Goal: Transaction & Acquisition: Purchase product/service

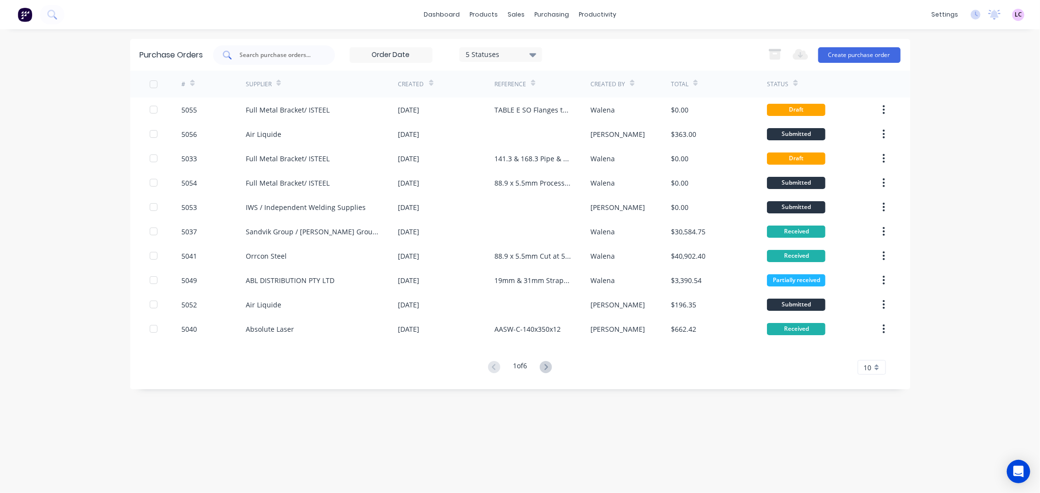
click at [288, 57] on input "text" at bounding box center [279, 55] width 81 height 10
type input "5053"
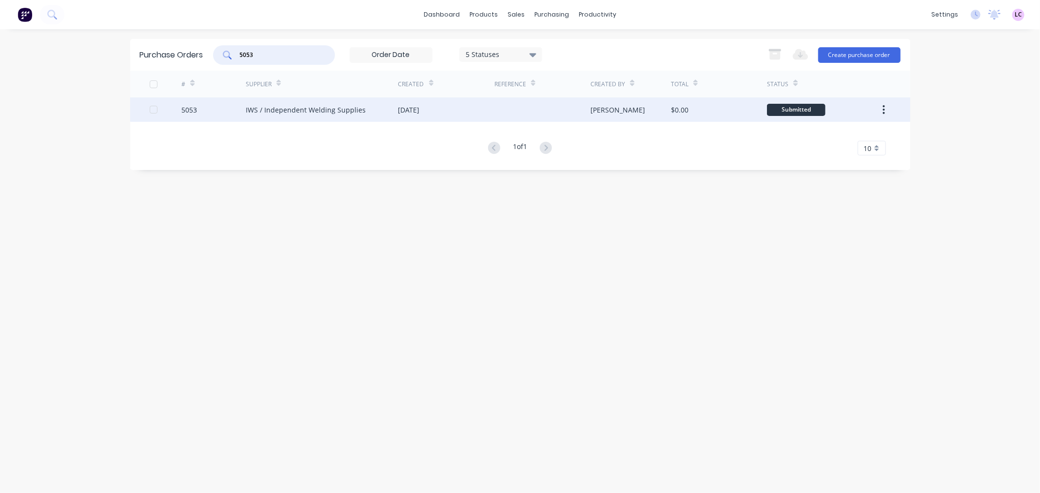
click at [281, 114] on div "IWS / Independent Welding Supplies" at bounding box center [306, 110] width 120 height 10
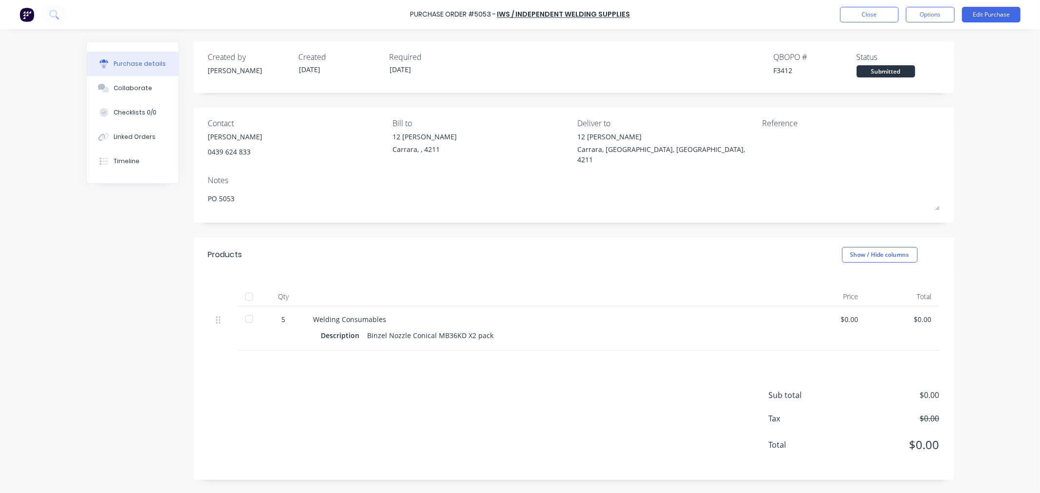
click at [250, 287] on div at bounding box center [248, 296] width 19 height 19
type textarea "x"
drag, startPoint x: 795, startPoint y: 70, endPoint x: 778, endPoint y: 72, distance: 17.7
click at [778, 72] on div "F3412" at bounding box center [814, 70] width 83 height 10
click at [854, 22] on button "Close" at bounding box center [869, 15] width 58 height 16
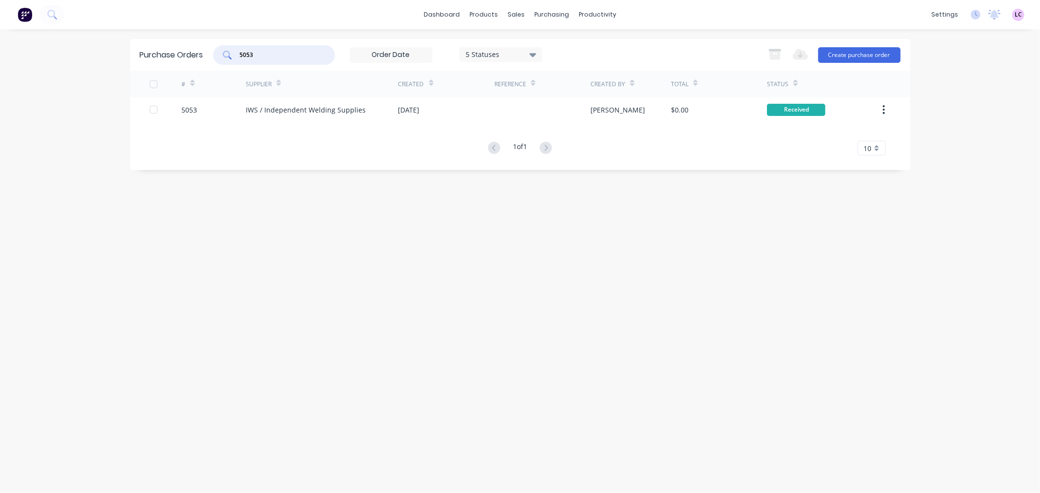
drag, startPoint x: 278, startPoint y: 55, endPoint x: 200, endPoint y: 65, distance: 79.1
click at [200, 65] on div "Purchase Orders 5053 5 Statuses 5 Statuses Export to Excel (XLSX) Create purcha…" at bounding box center [520, 55] width 780 height 32
type input "5049"
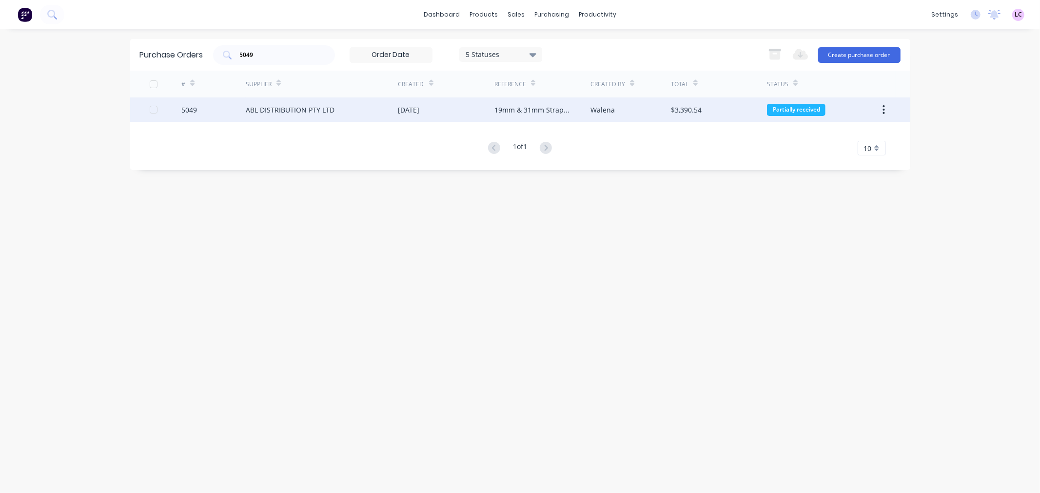
click at [202, 111] on div "5049" at bounding box center [213, 109] width 64 height 24
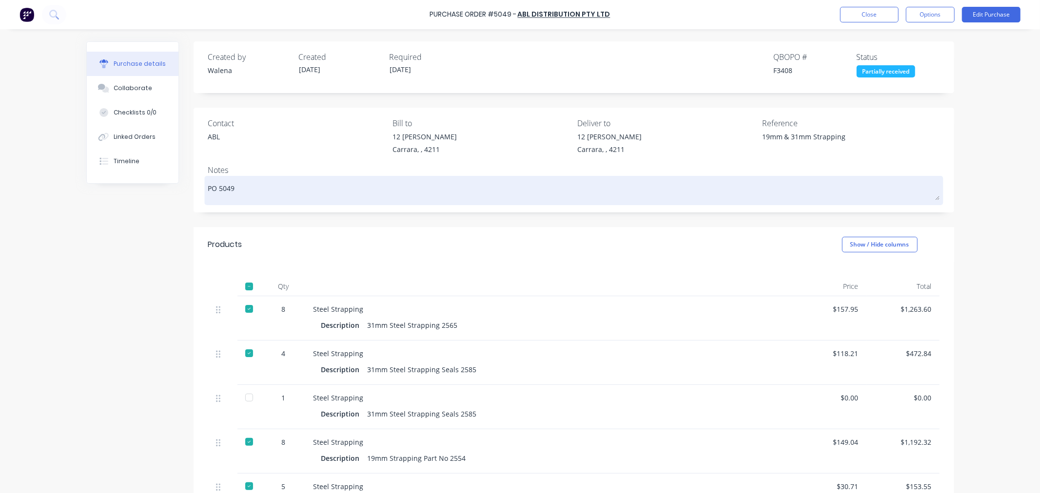
scroll to position [54, 0]
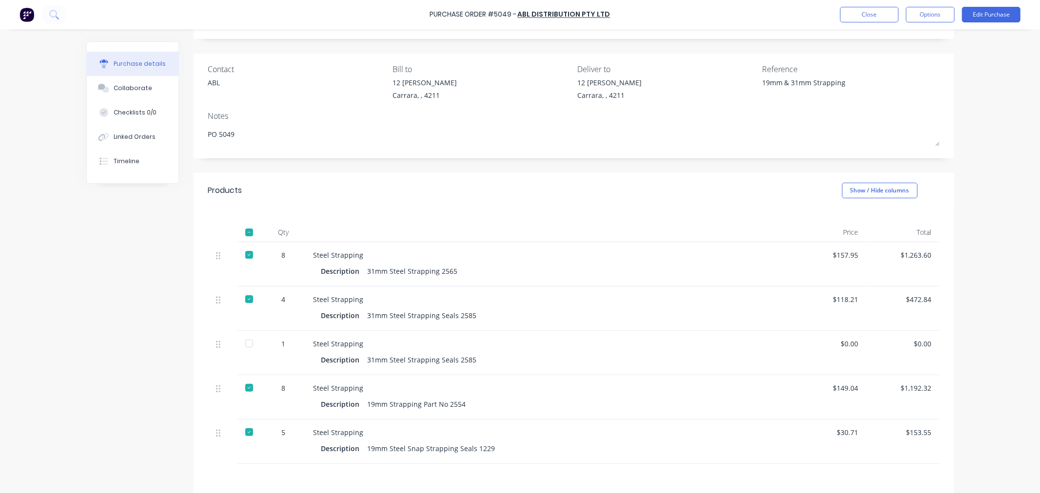
click at [244, 347] on div at bounding box center [248, 343] width 19 height 19
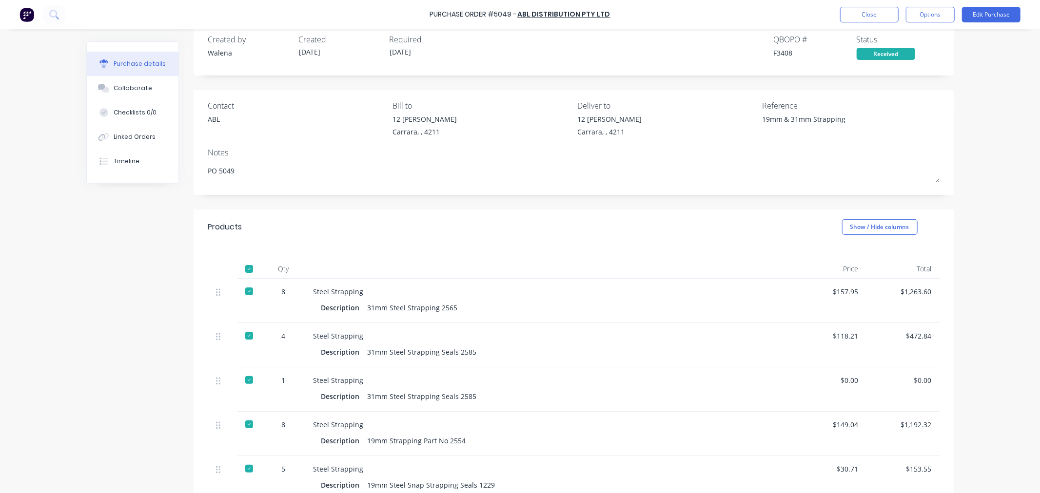
scroll to position [0, 0]
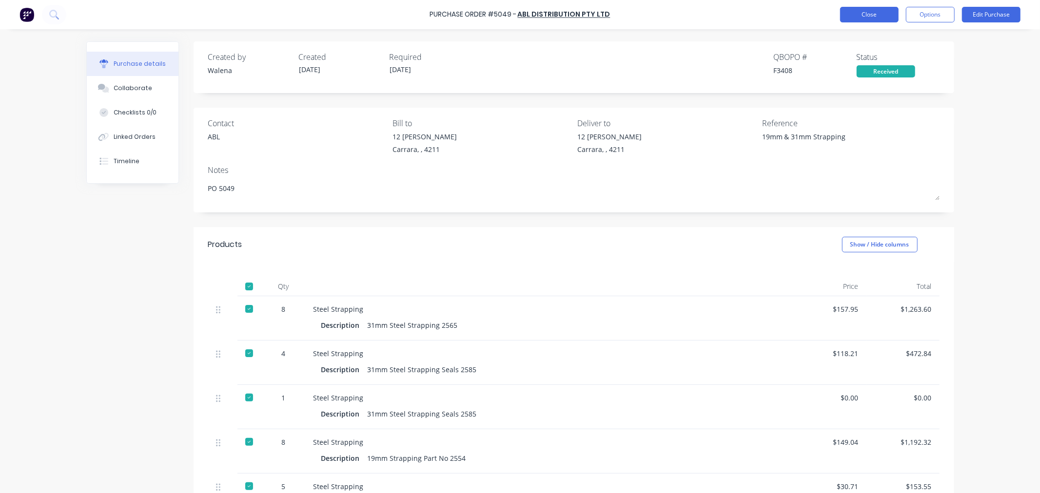
click at [866, 18] on button "Close" at bounding box center [869, 15] width 58 height 16
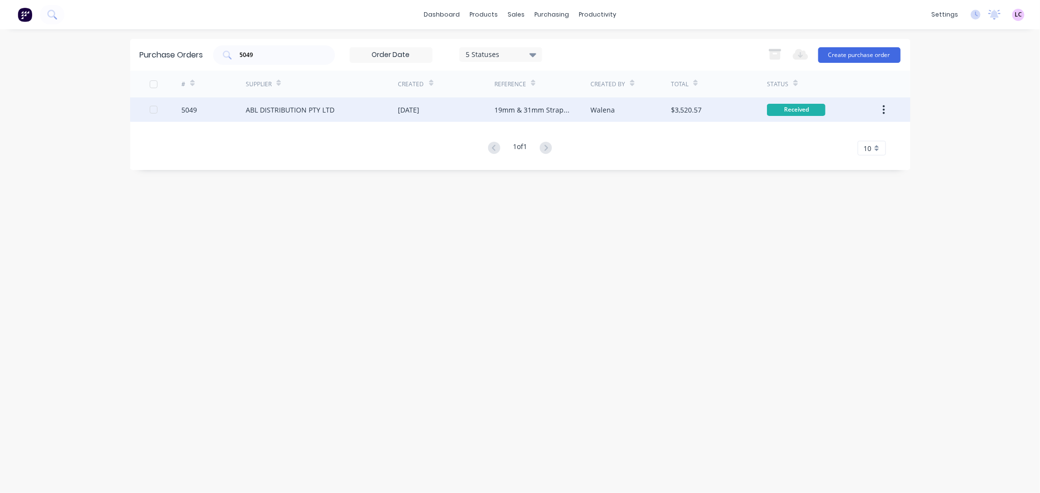
click at [328, 110] on div "ABL DISTRIBUTION PTY LTD" at bounding box center [290, 110] width 89 height 10
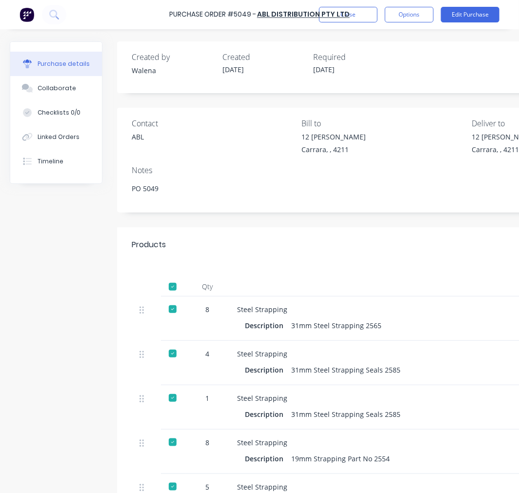
type textarea "x"
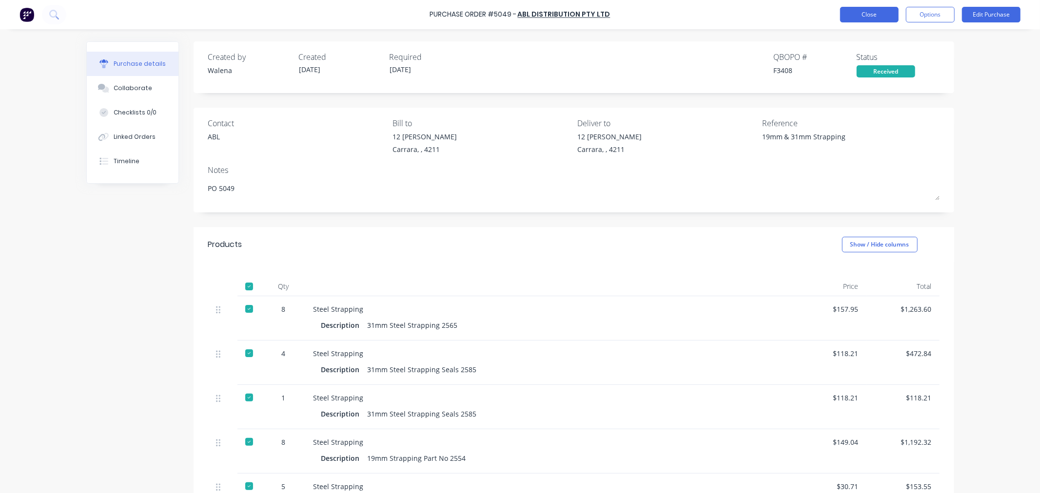
click at [867, 20] on button "Close" at bounding box center [869, 15] width 58 height 16
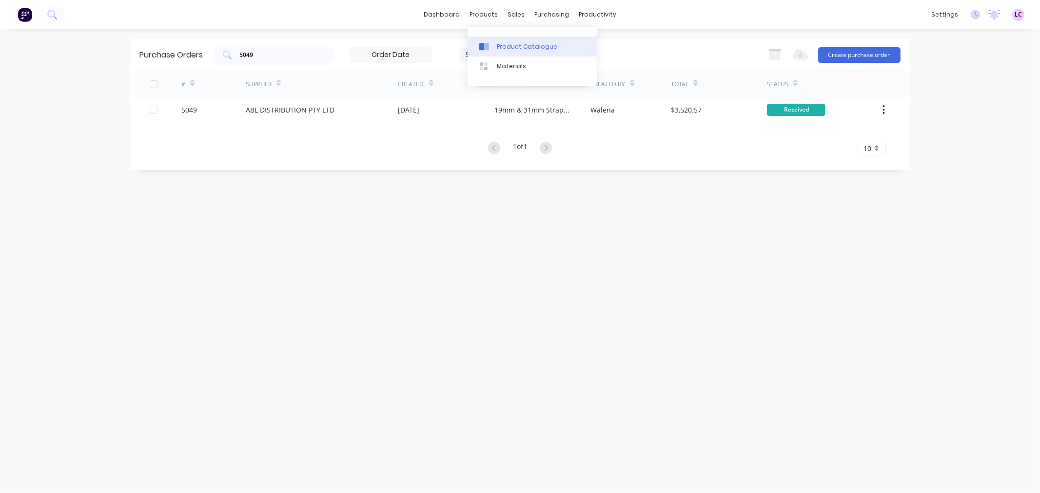
click at [501, 39] on link "Product Catalogue" at bounding box center [531, 46] width 129 height 19
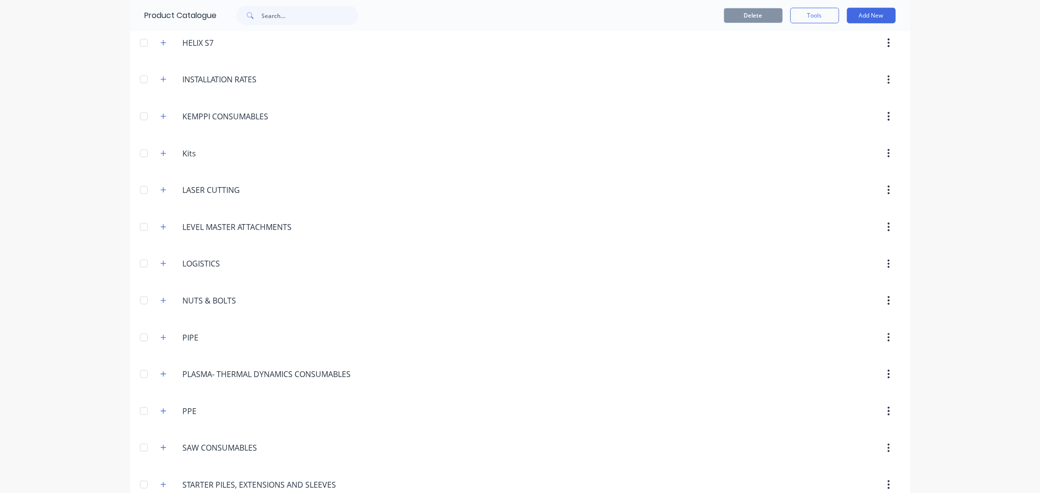
scroll to position [694, 0]
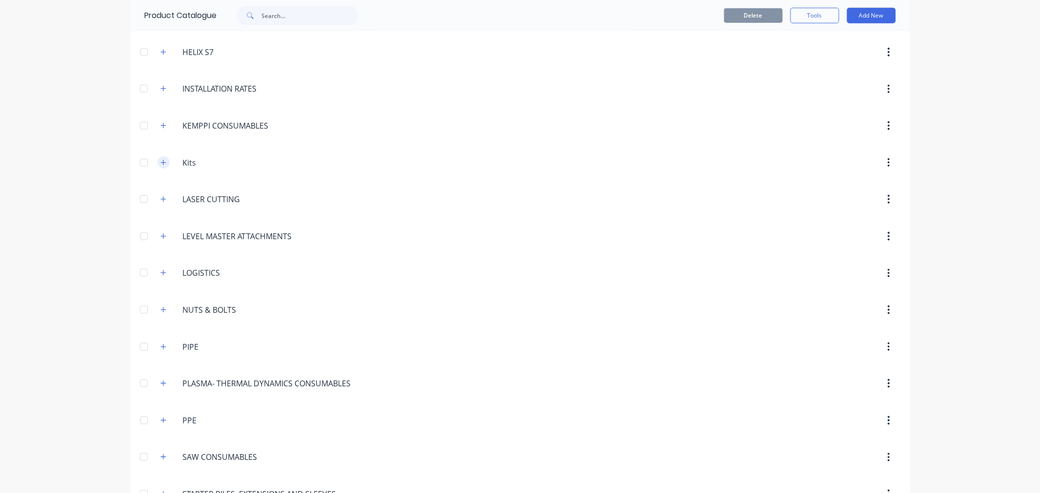
click at [163, 166] on button "button" at bounding box center [163, 162] width 12 height 12
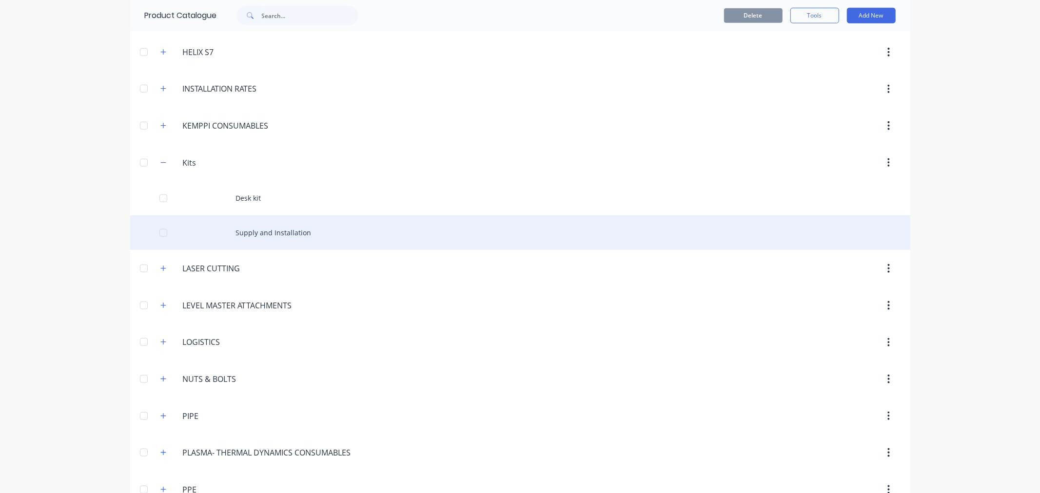
click at [281, 229] on div "Supply and Installation" at bounding box center [520, 232] width 780 height 35
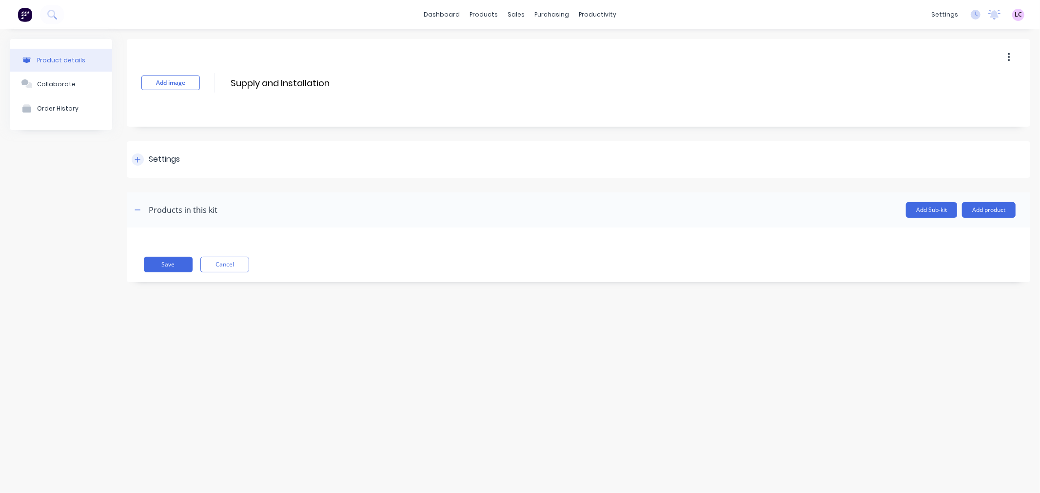
click at [141, 158] on div at bounding box center [138, 160] width 12 height 12
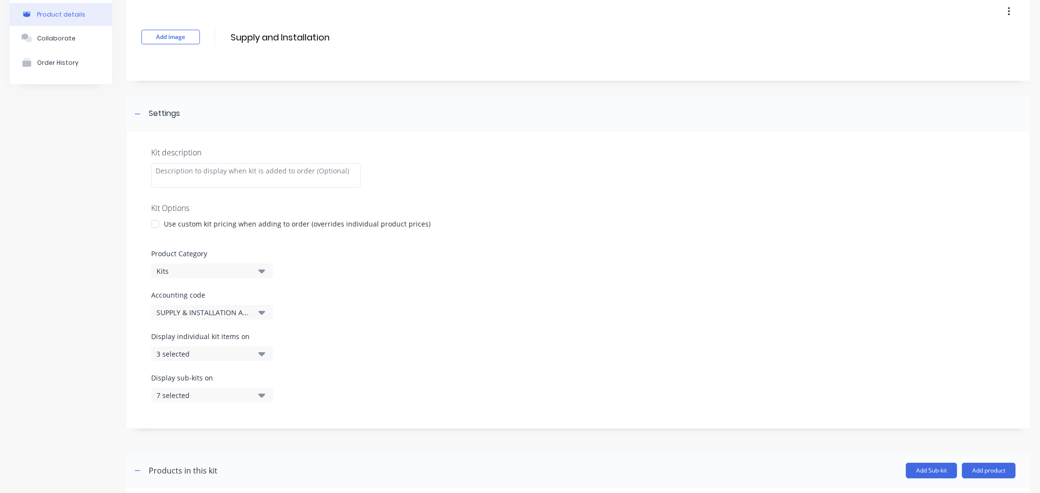
scroll to position [119, 0]
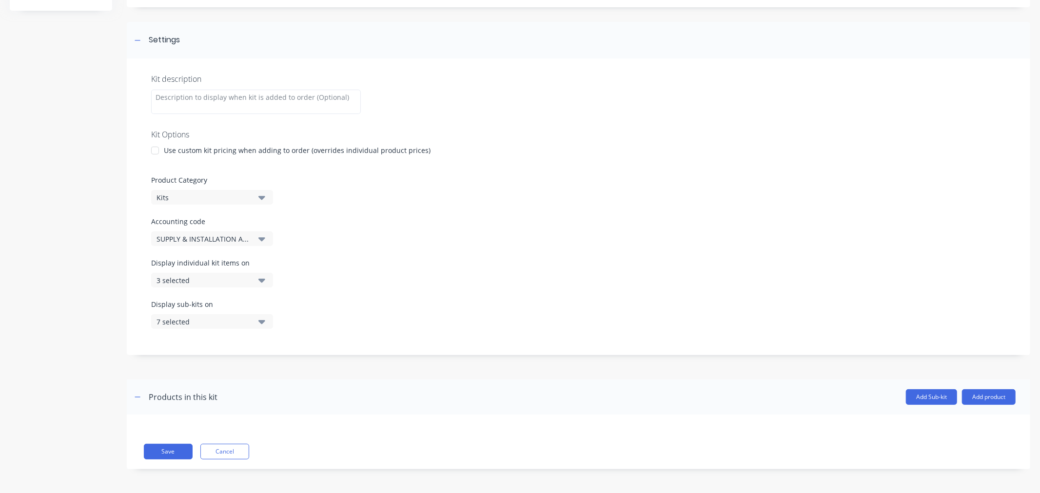
click at [259, 280] on icon "button" at bounding box center [261, 281] width 7 height 4
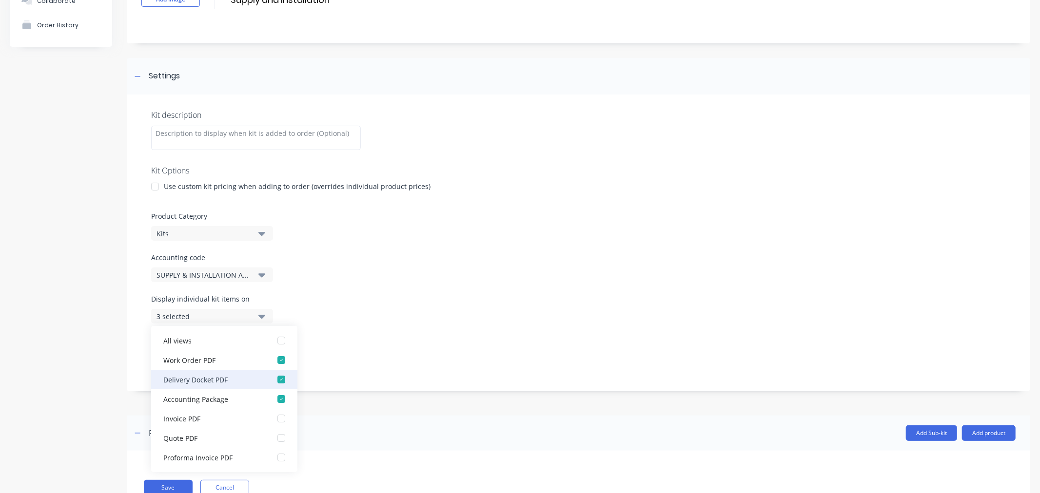
scroll to position [65, 0]
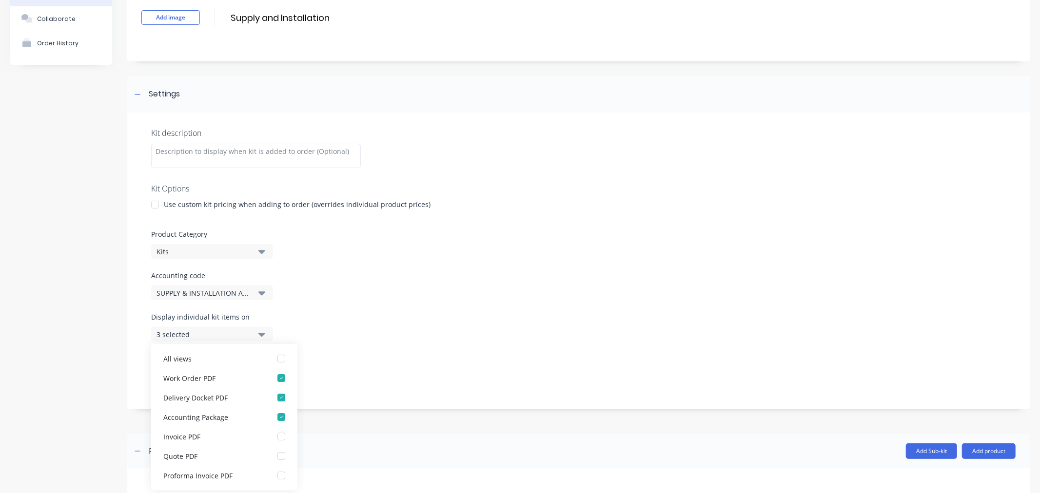
click at [100, 360] on div "Product details Collaborate Order History" at bounding box center [61, 256] width 102 height 564
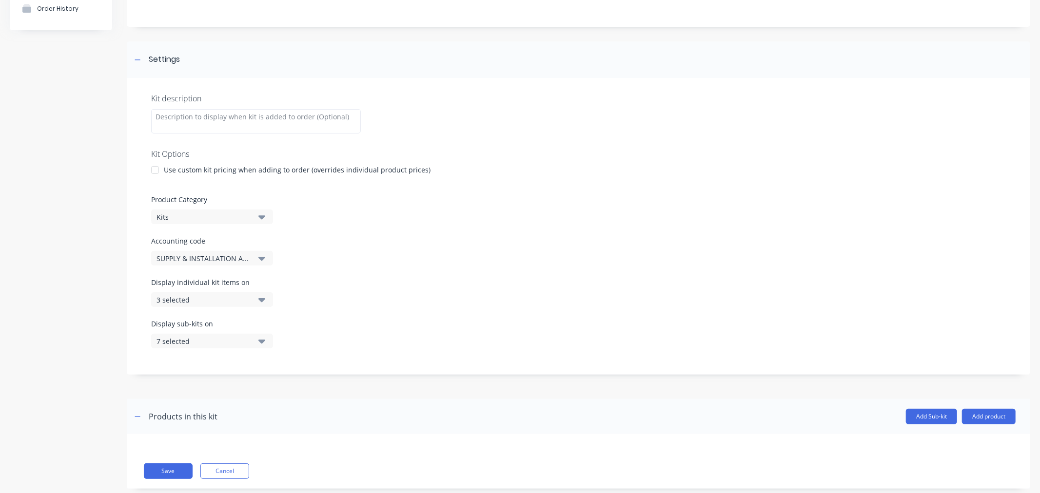
scroll to position [108, 0]
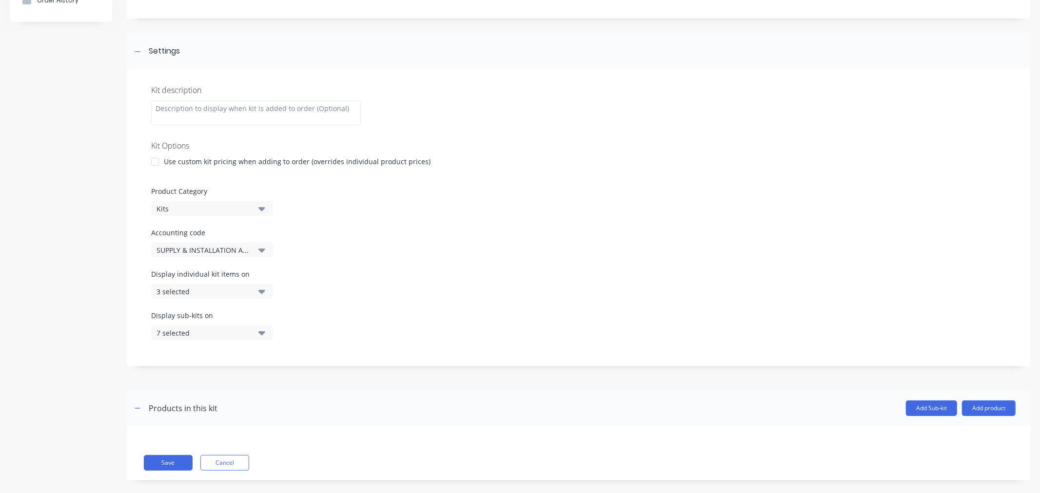
click at [265, 330] on icon "button" at bounding box center [261, 332] width 7 height 11
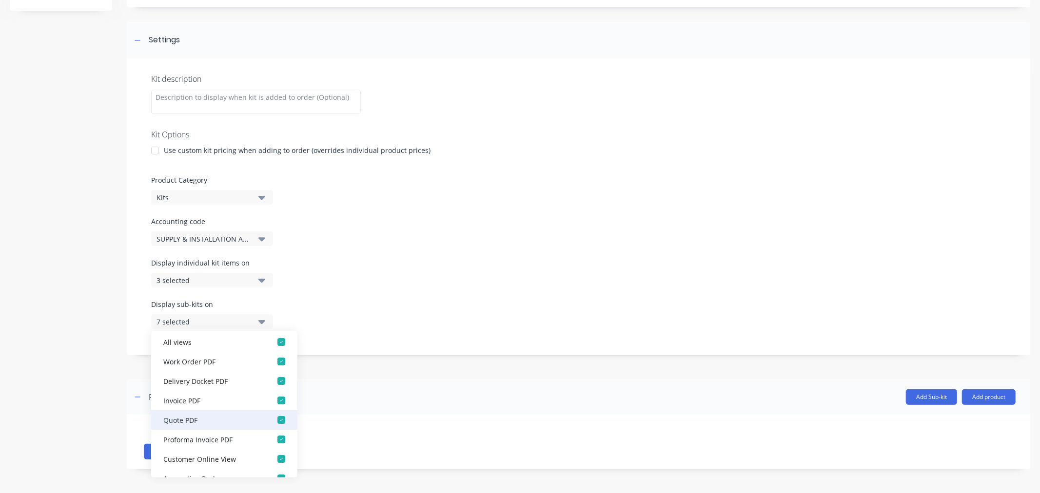
scroll to position [0, 0]
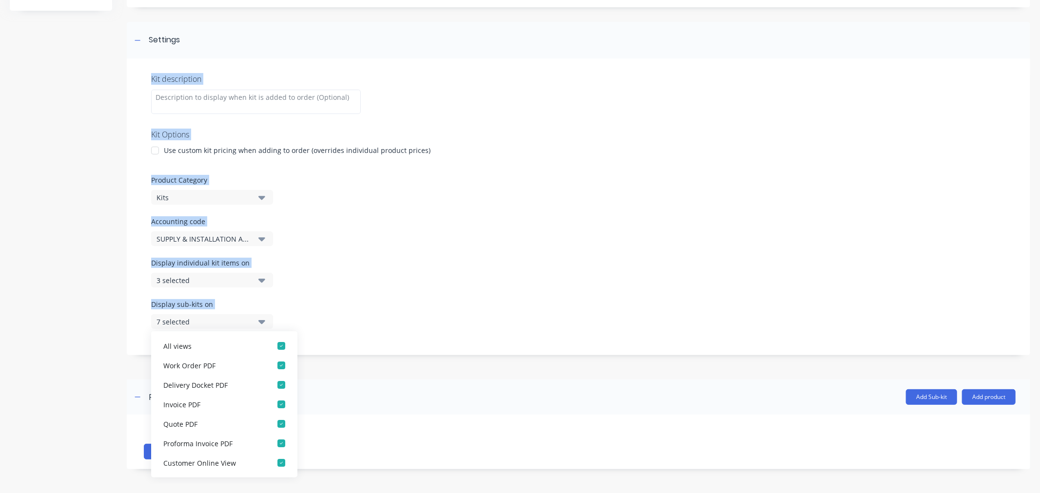
drag, startPoint x: 85, startPoint y: 340, endPoint x: 128, endPoint y: 314, distance: 50.2
click at [202, 320] on div "Product details Collaborate Order History Add image Supply and Installation Sup…" at bounding box center [520, 202] width 1020 height 564
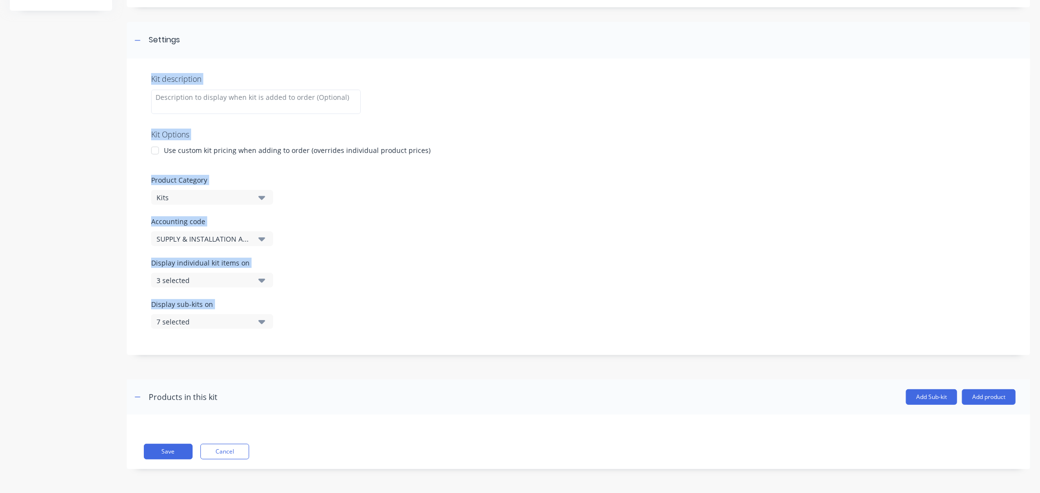
click at [237, 323] on div "7 selected" at bounding box center [203, 322] width 95 height 10
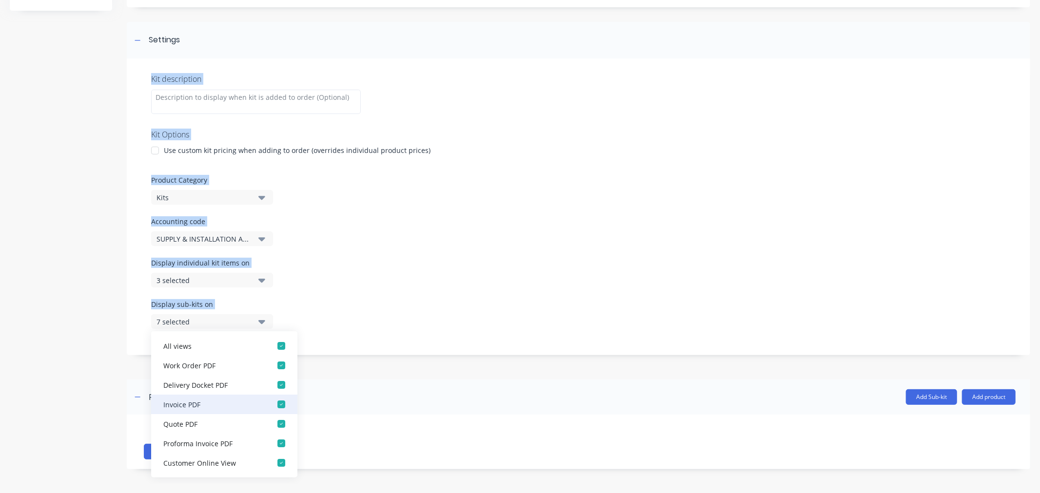
click at [271, 405] on div "button" at bounding box center [280, 404] width 19 height 19
click at [273, 401] on div "button" at bounding box center [280, 404] width 19 height 19
click at [271, 423] on div "button" at bounding box center [280, 423] width 19 height 19
click at [271, 409] on div "button" at bounding box center [280, 404] width 19 height 19
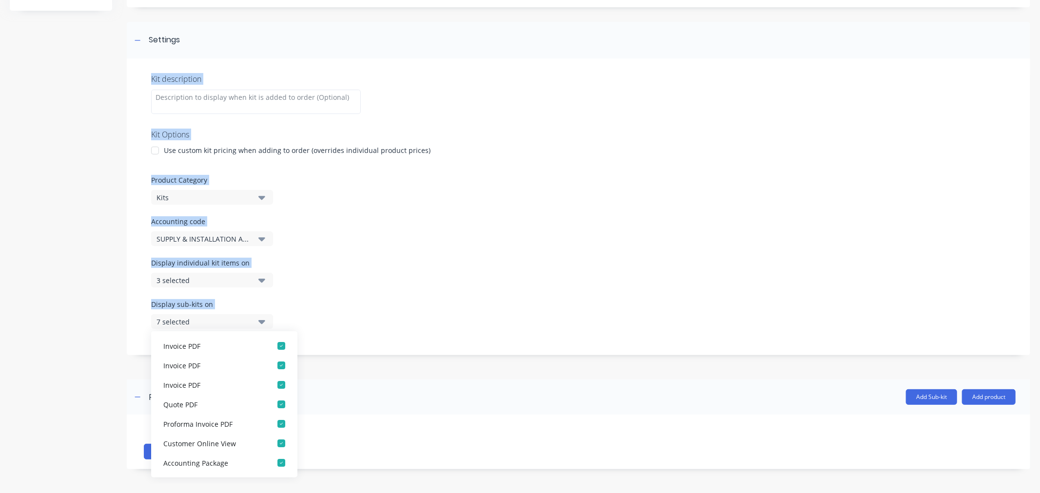
click at [82, 385] on div "Product details Collaborate Order History" at bounding box center [61, 202] width 102 height 564
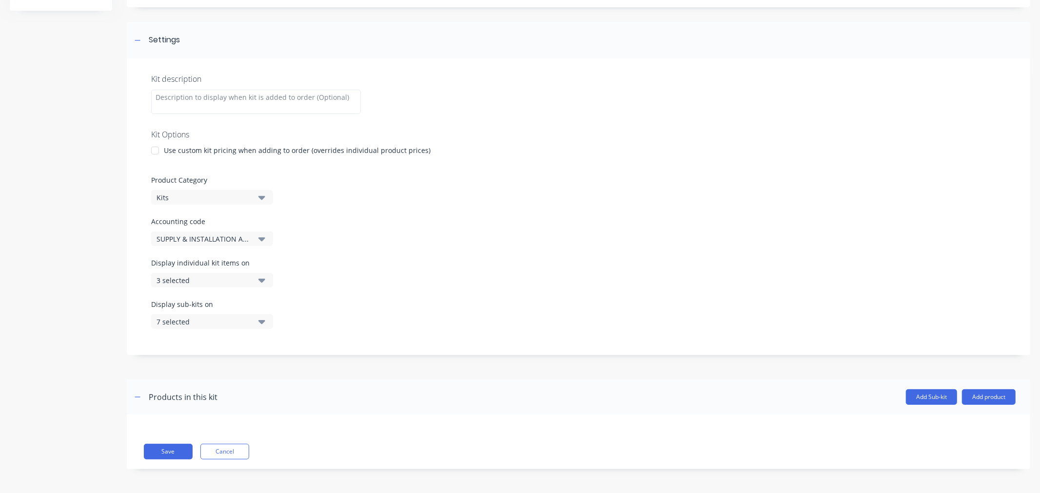
click at [228, 325] on div "7 selected" at bounding box center [203, 322] width 95 height 10
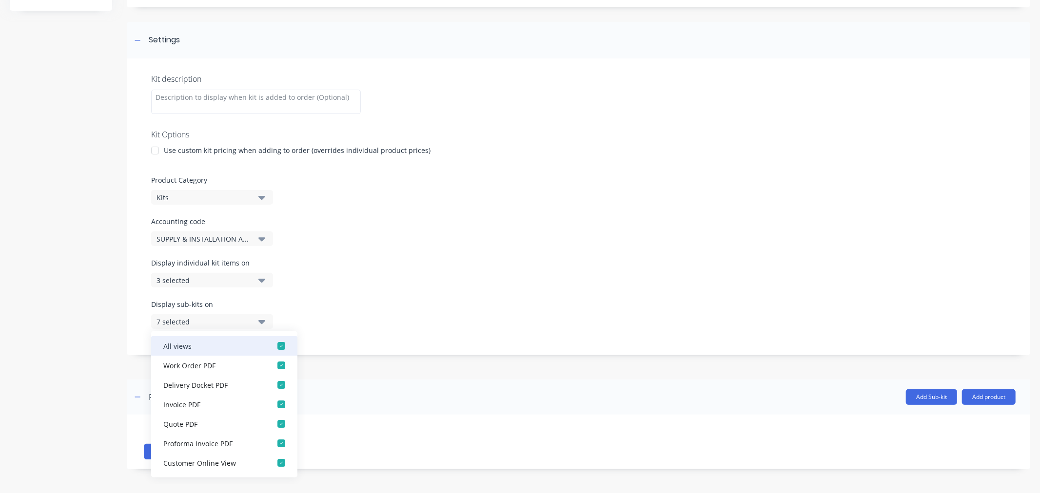
click at [278, 343] on div "button" at bounding box center [280, 345] width 19 height 19
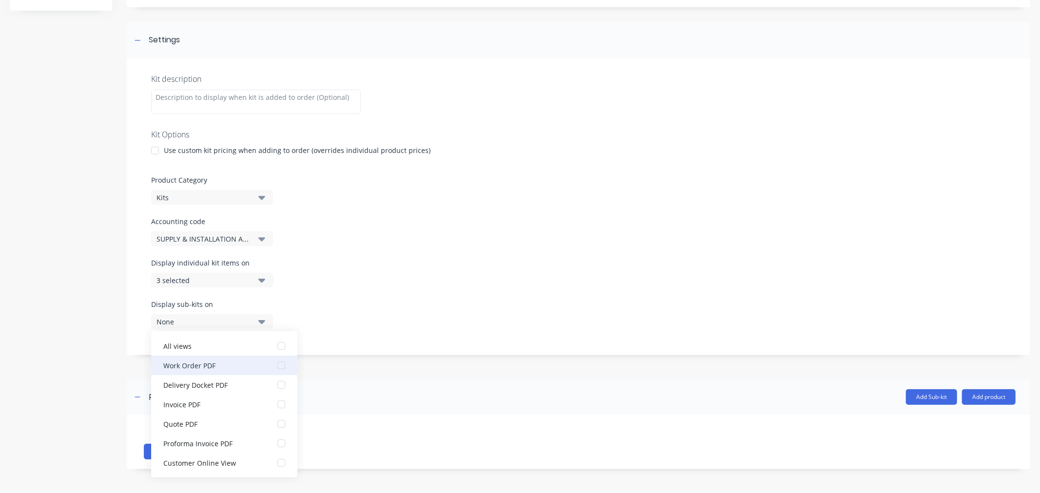
click at [271, 367] on div "button" at bounding box center [280, 365] width 19 height 19
click at [271, 382] on div "button" at bounding box center [280, 384] width 19 height 19
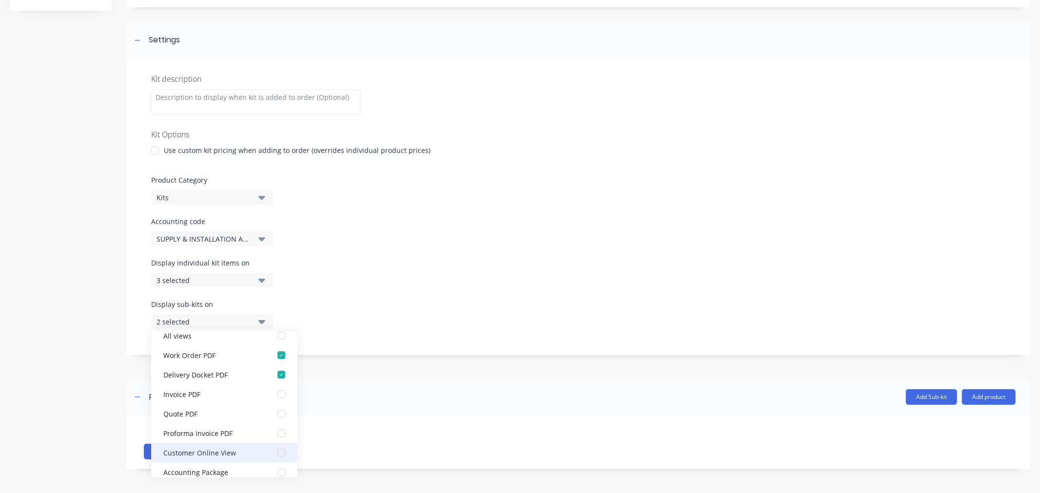
scroll to position [19, 0]
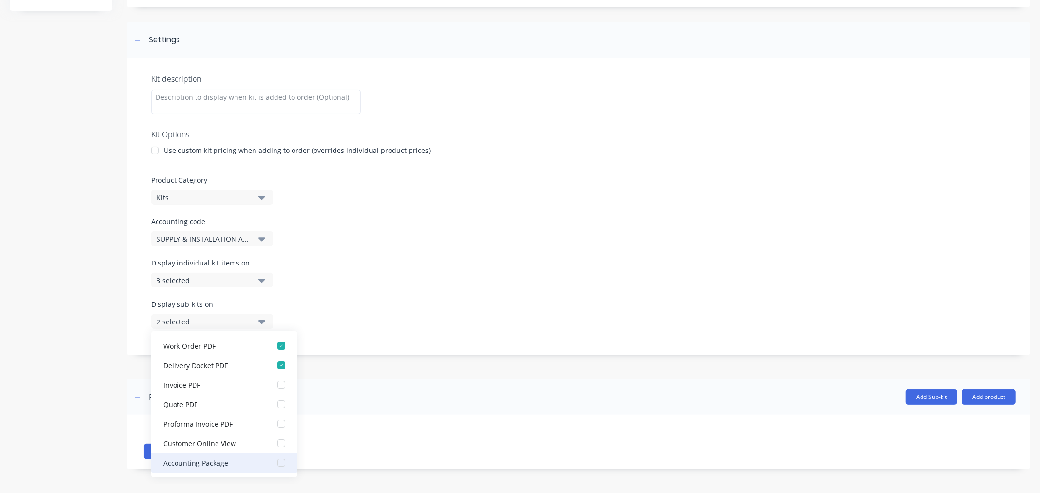
click at [272, 462] on div "button" at bounding box center [280, 462] width 19 height 19
click at [0, 283] on div "Product details Collaborate Order History Add image Supply and Installation Sup…" at bounding box center [520, 202] width 1040 height 584
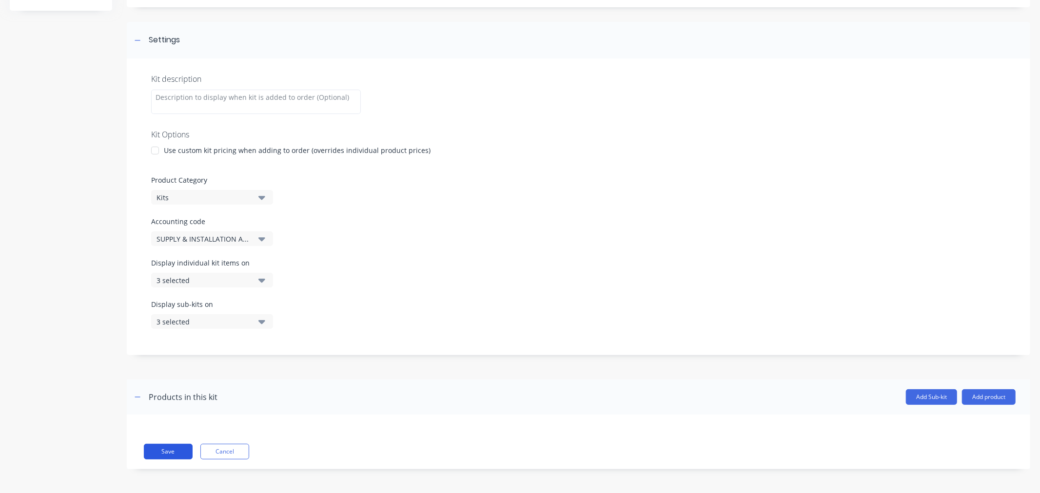
click at [164, 458] on button "Save" at bounding box center [168, 452] width 49 height 16
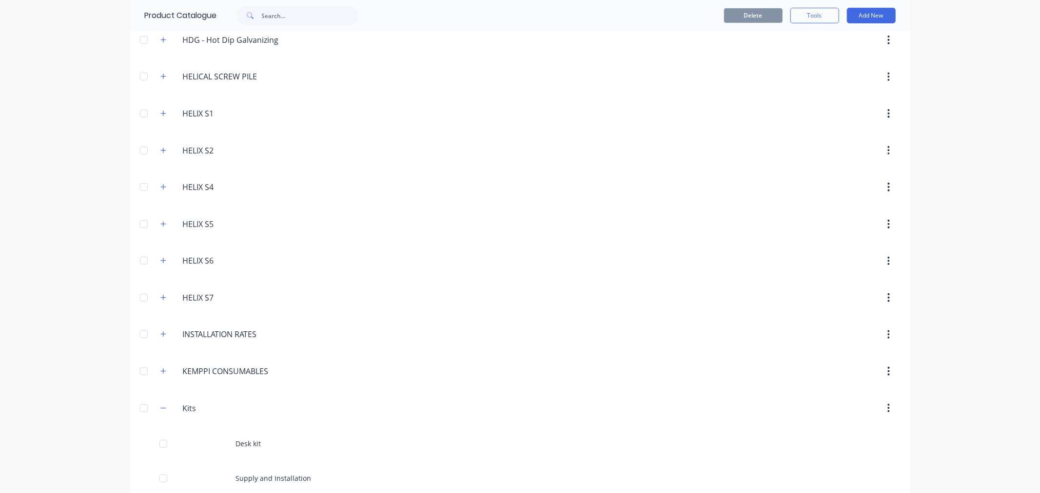
scroll to position [541, 0]
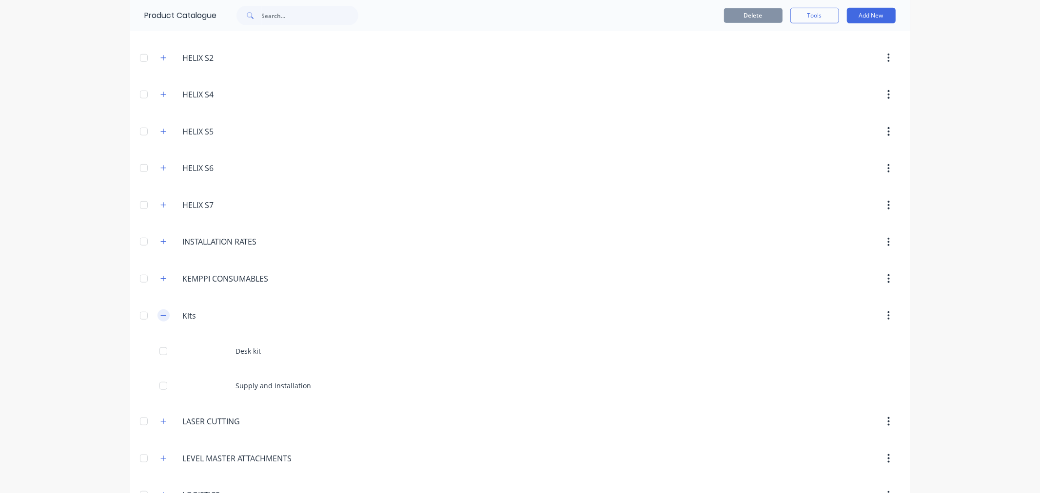
click at [160, 317] on icon "button" at bounding box center [163, 315] width 6 height 7
click at [160, 316] on icon "button" at bounding box center [163, 315] width 6 height 7
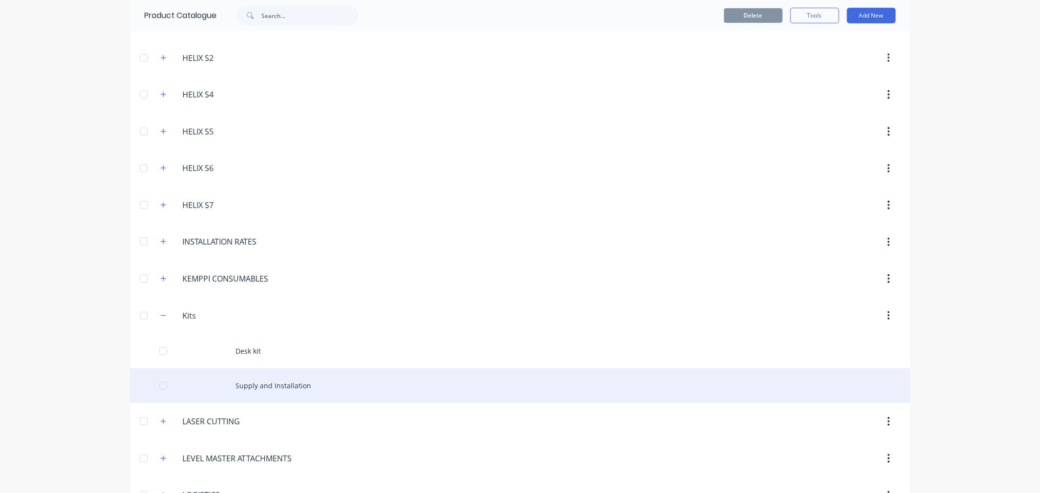
click at [265, 379] on div "Supply and Installation" at bounding box center [520, 385] width 780 height 35
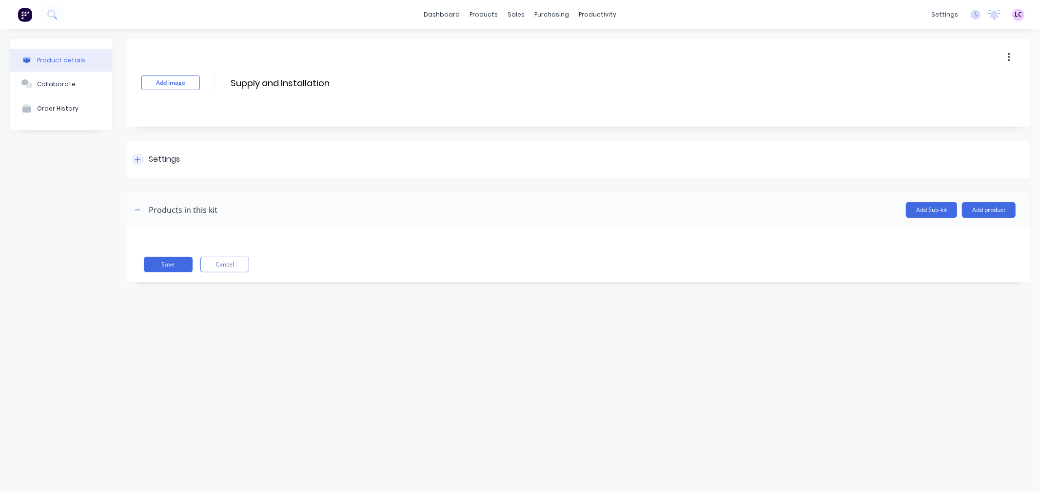
click at [139, 162] on icon at bounding box center [138, 159] width 6 height 7
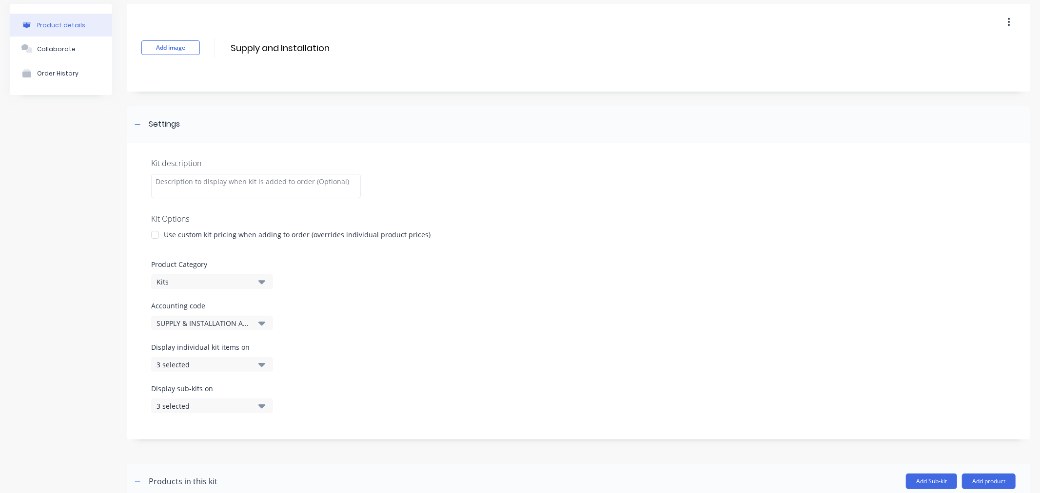
scroll to position [54, 0]
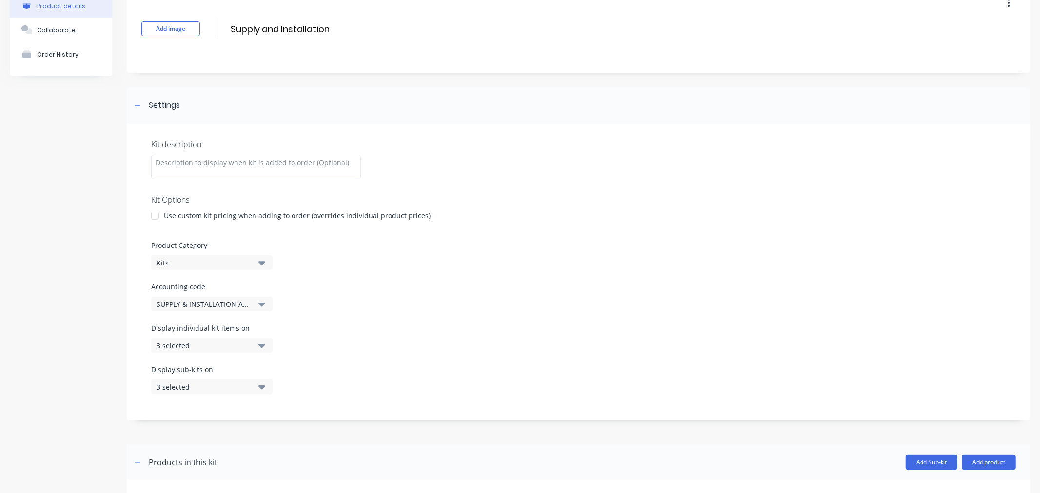
click at [257, 265] on button "Kits" at bounding box center [212, 262] width 122 height 15
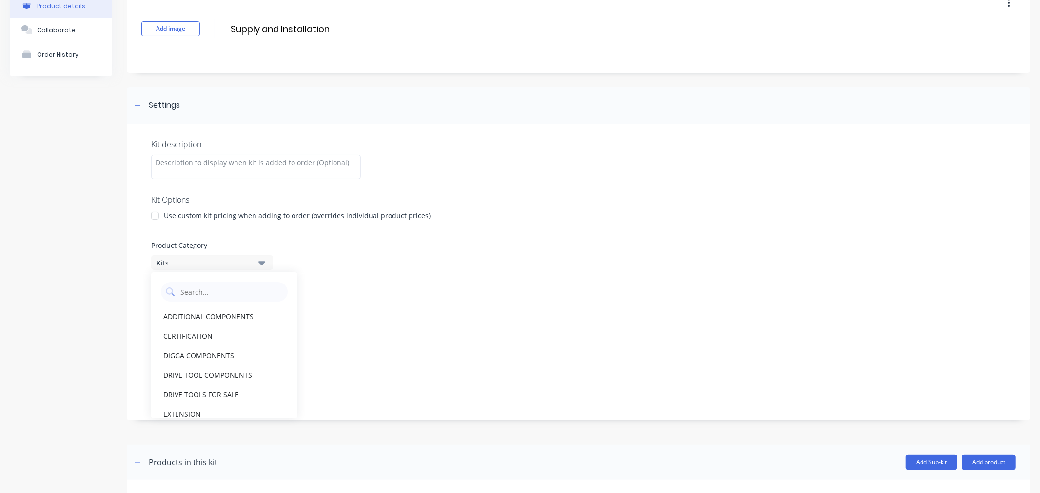
click at [257, 265] on button "Kits" at bounding box center [212, 262] width 122 height 15
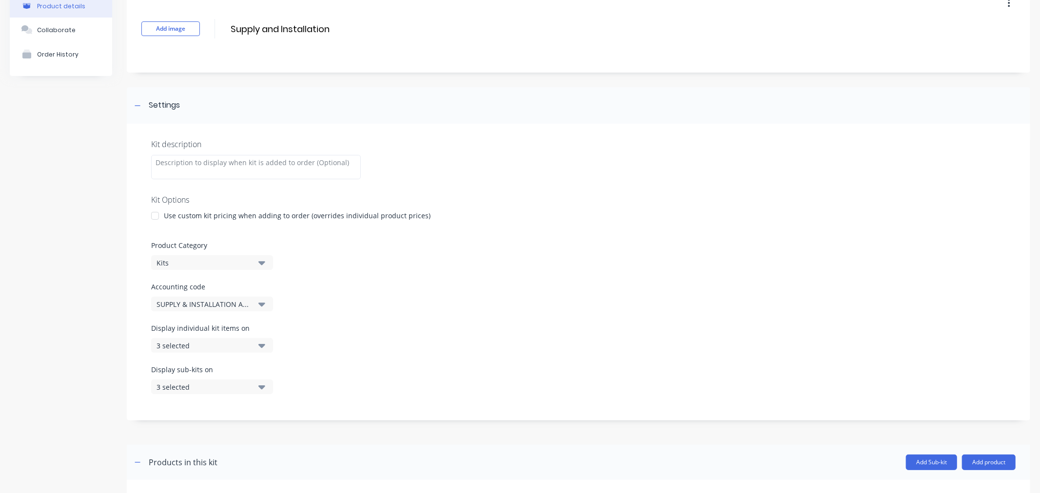
click at [265, 303] on button "SUPPLY & INSTALLATION AASW" at bounding box center [212, 304] width 122 height 15
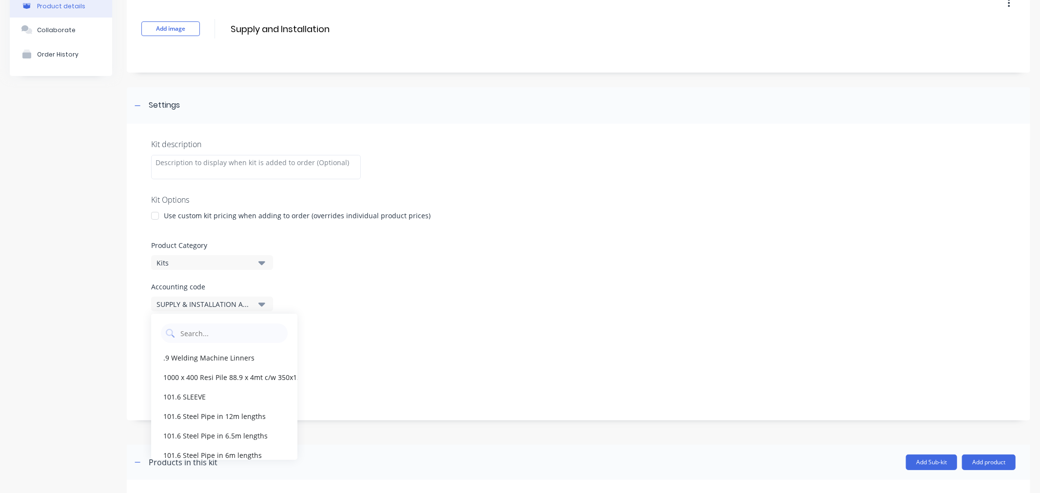
click at [391, 318] on div "Kit description Kit Options Use custom kit pricing when adding to order (overri…" at bounding box center [578, 272] width 903 height 297
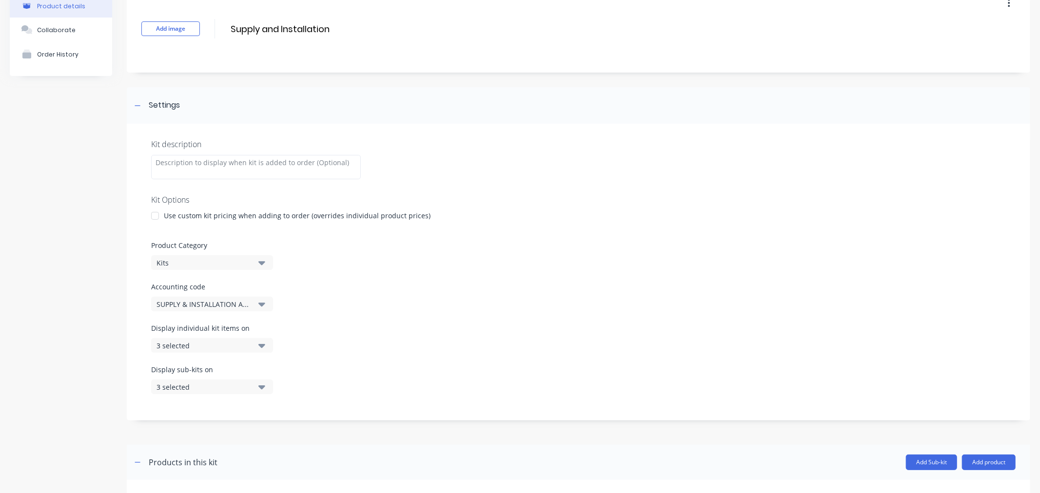
click at [265, 344] on icon "button" at bounding box center [261, 346] width 7 height 4
click at [356, 354] on div "Display individual kit items on 3 selected" at bounding box center [578, 343] width 854 height 41
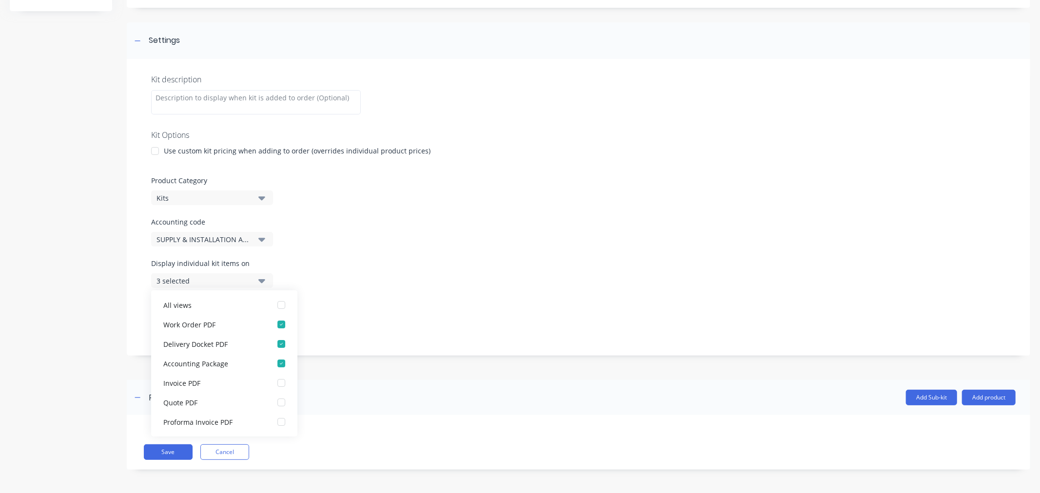
scroll to position [119, 0]
click at [271, 325] on div "button" at bounding box center [280, 323] width 19 height 19
click at [272, 361] on div "button" at bounding box center [280, 362] width 19 height 19
click at [167, 454] on button "Save" at bounding box center [168, 452] width 49 height 16
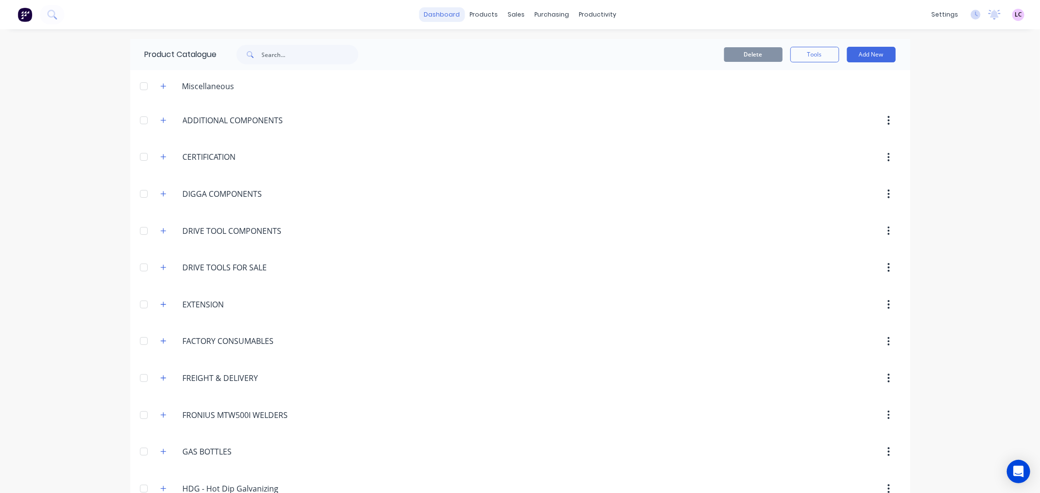
click at [449, 21] on link "dashboard" at bounding box center [442, 14] width 46 height 15
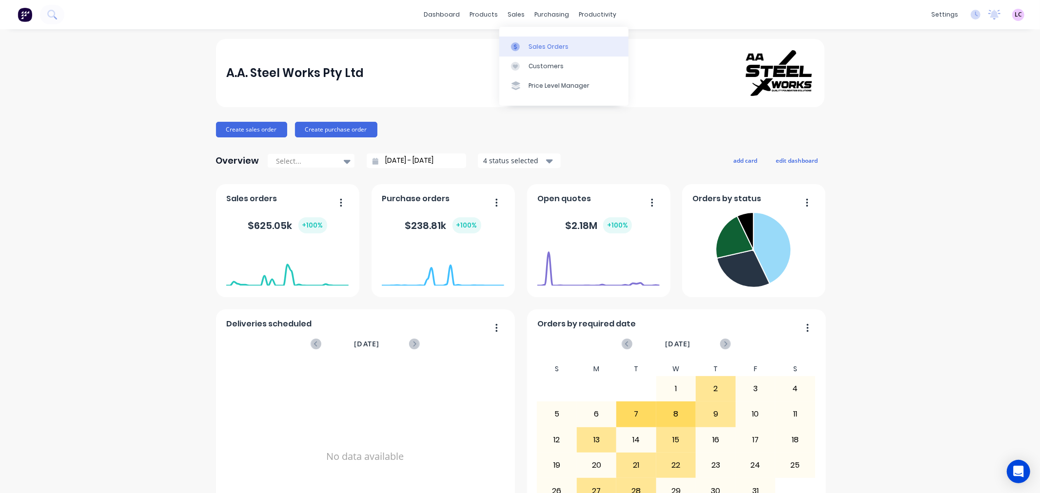
click at [524, 49] on div at bounding box center [518, 46] width 15 height 9
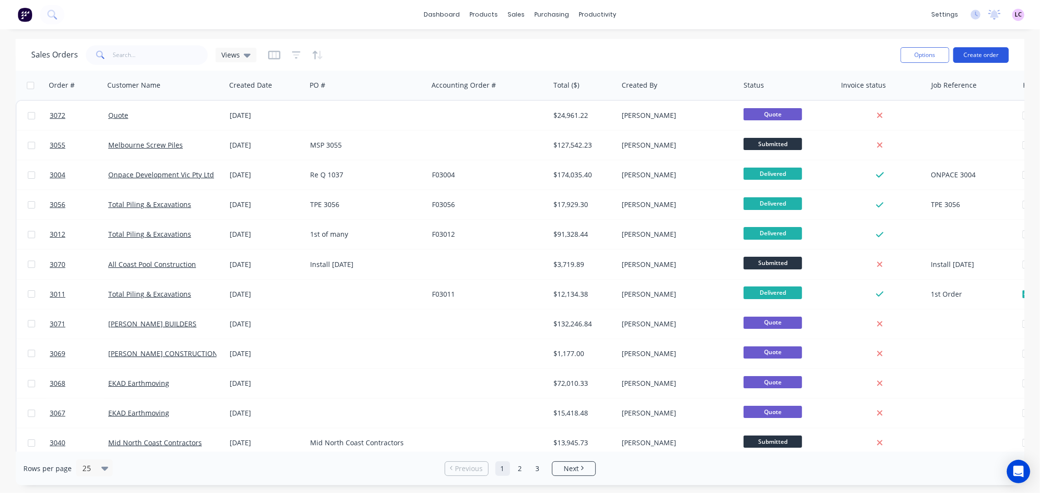
click at [973, 51] on button "Create order" at bounding box center [981, 55] width 56 height 16
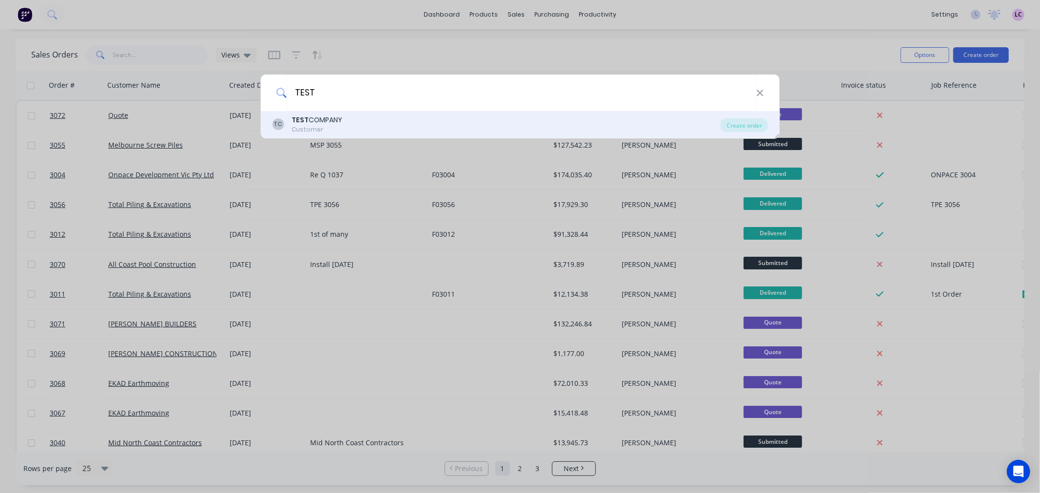
type input "TEST"
click at [347, 120] on div "TC TEST COMPANY Customer" at bounding box center [496, 124] width 448 height 19
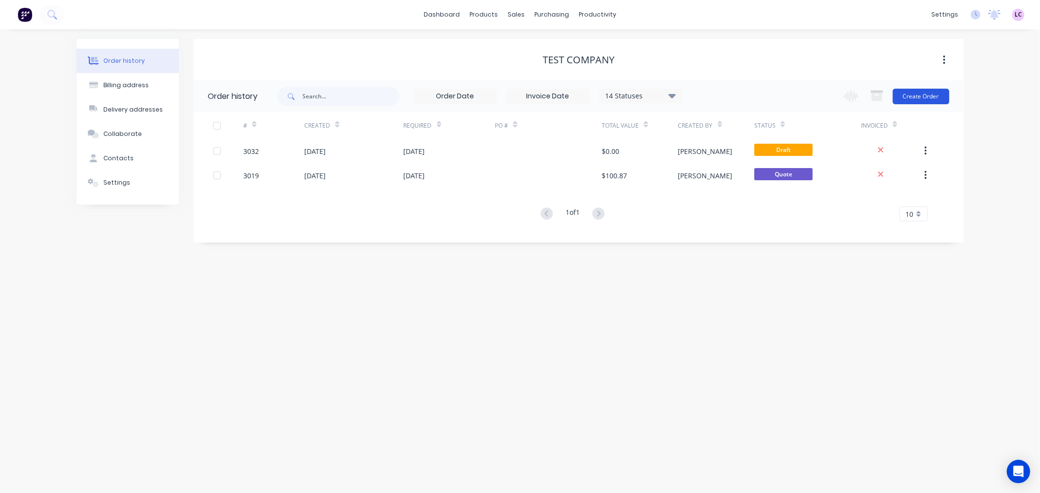
click at [926, 89] on button "Create Order" at bounding box center [920, 97] width 57 height 16
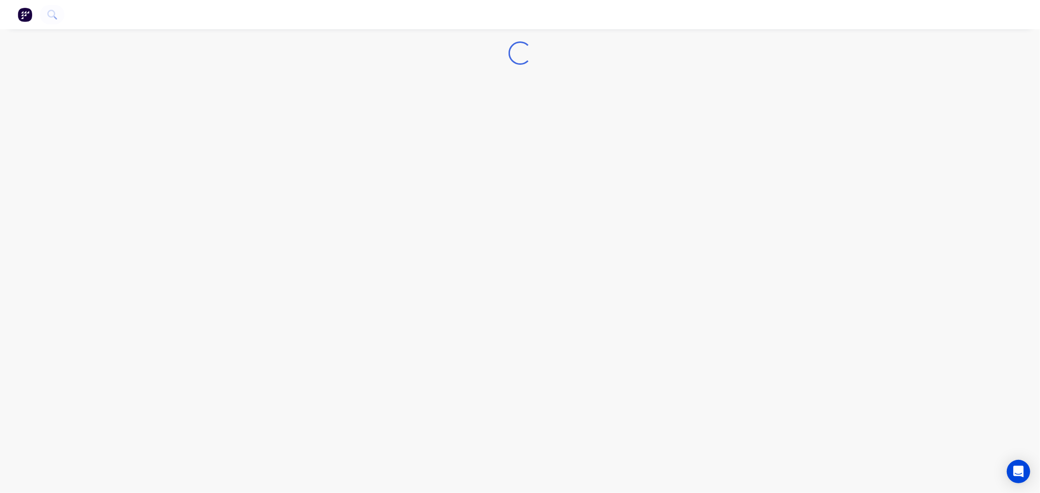
click at [926, 93] on div "Loading..." at bounding box center [520, 246] width 1040 height 493
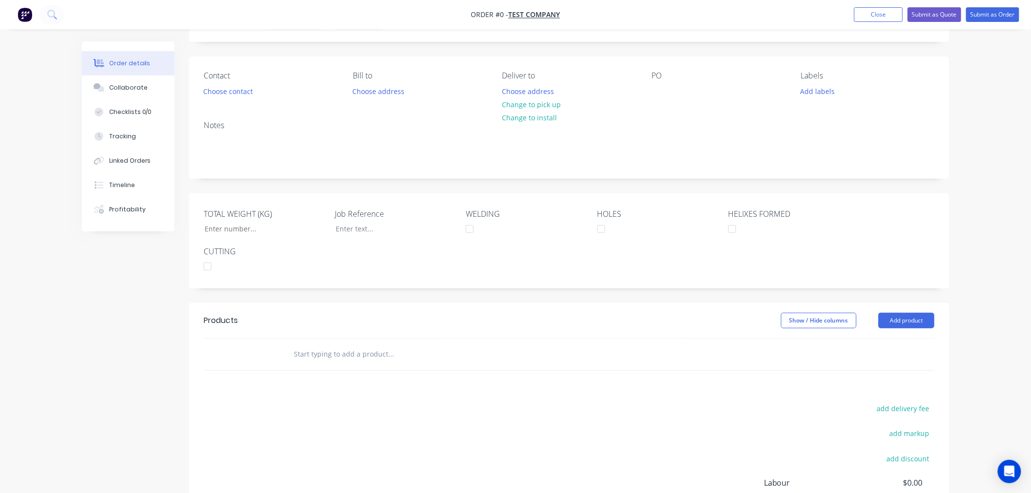
scroll to position [156, 0]
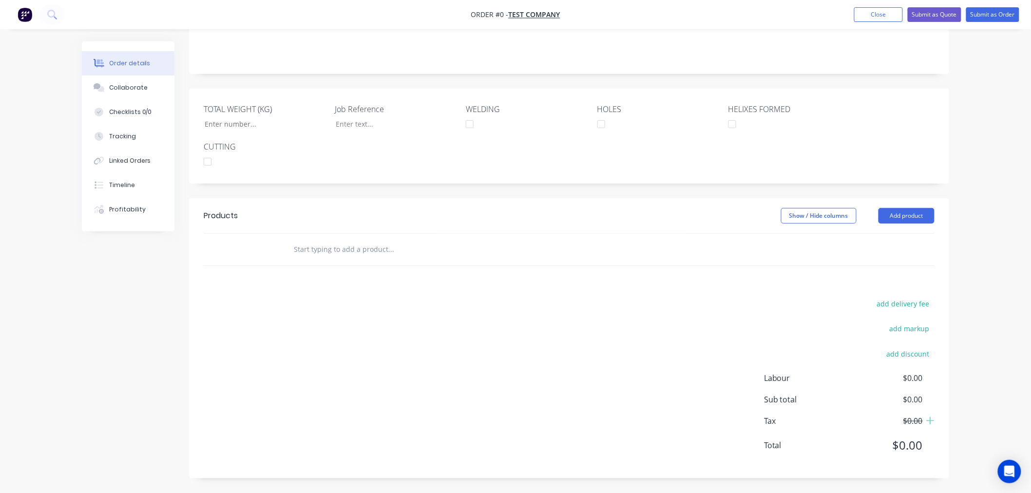
click at [347, 244] on input "text" at bounding box center [390, 249] width 195 height 19
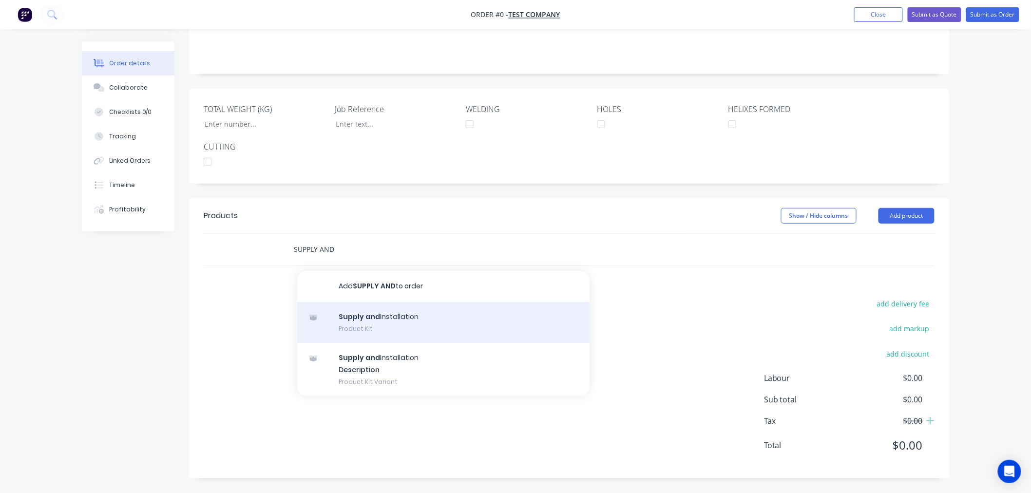
type input "SUPPLY AND"
click at [442, 336] on div "Supply and Installation Product Kit" at bounding box center [443, 322] width 292 height 41
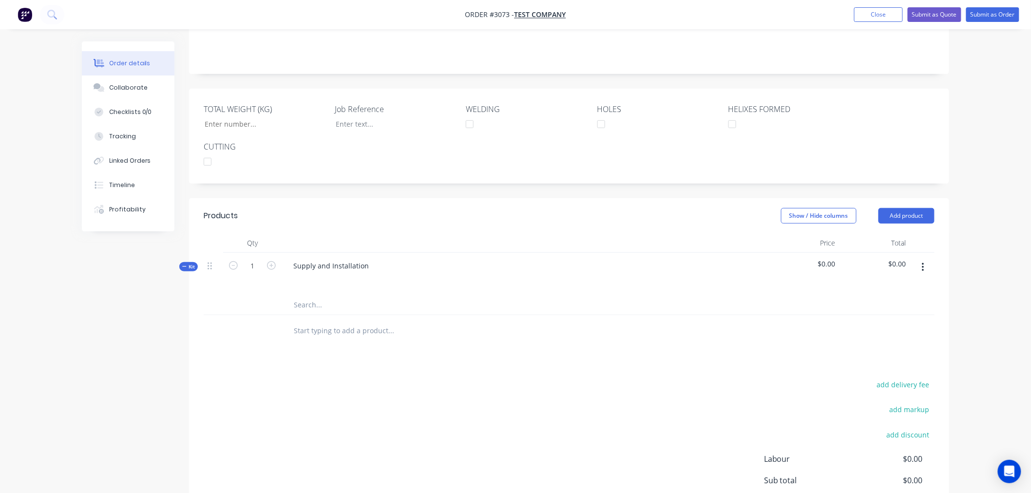
click at [922, 269] on icon "button" at bounding box center [923, 267] width 2 height 11
click at [899, 347] on div "Delete" at bounding box center [888, 352] width 75 height 14
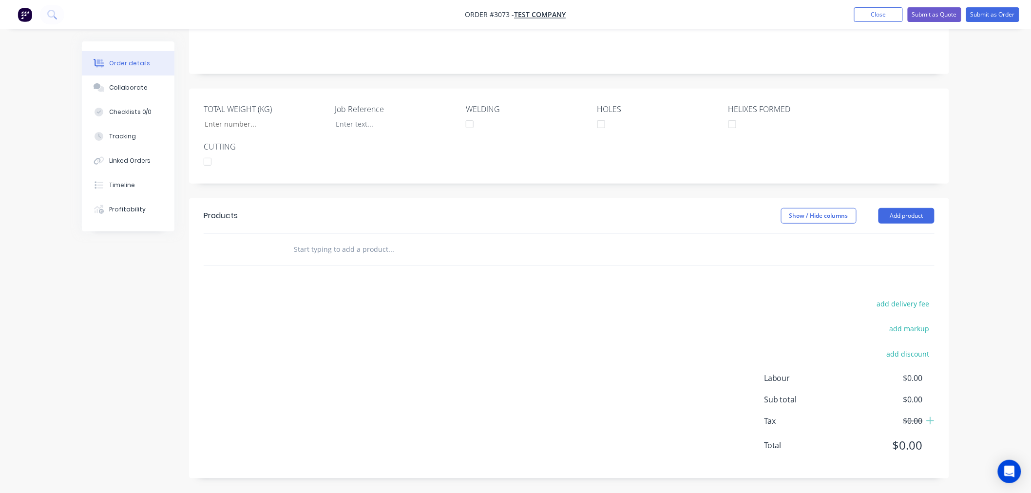
click at [345, 247] on input "text" at bounding box center [390, 249] width 195 height 19
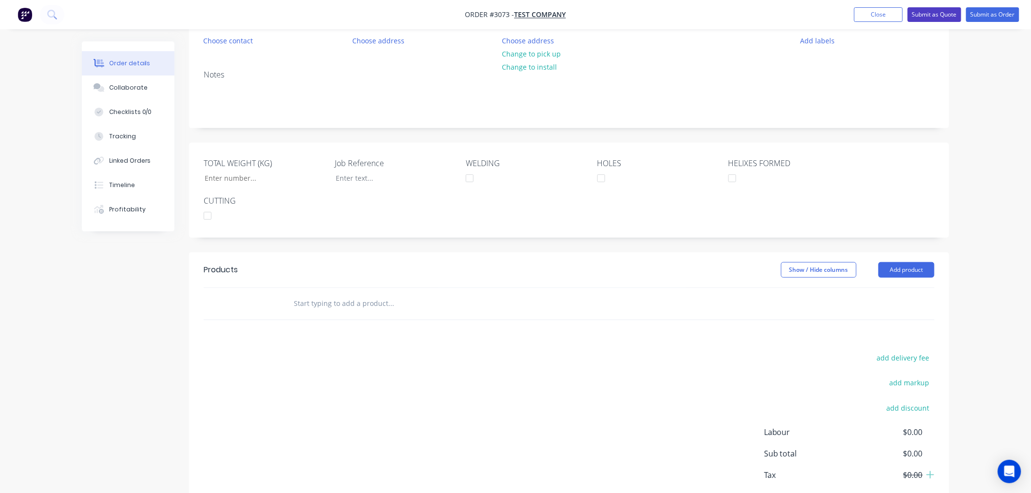
click at [936, 18] on button "Submit as Quote" at bounding box center [935, 14] width 54 height 15
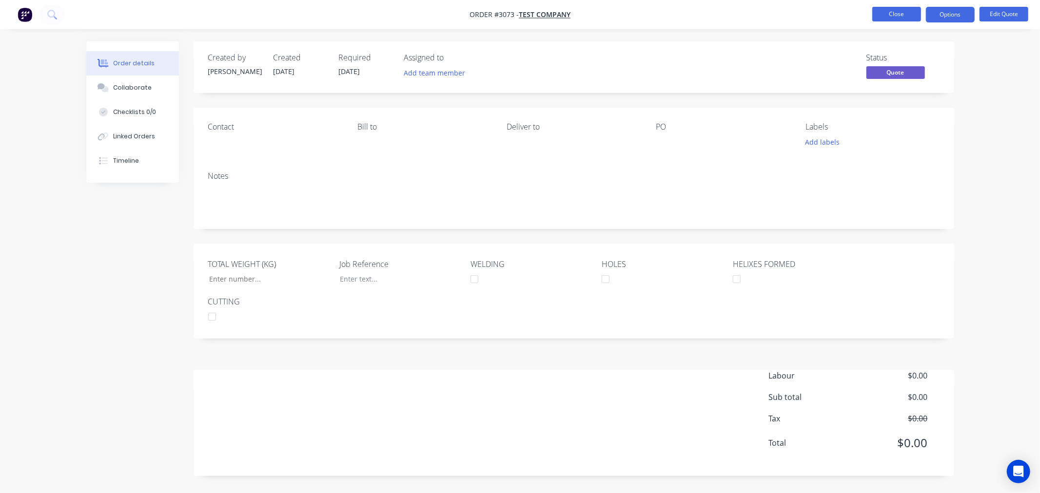
click at [908, 18] on button "Close" at bounding box center [896, 14] width 49 height 15
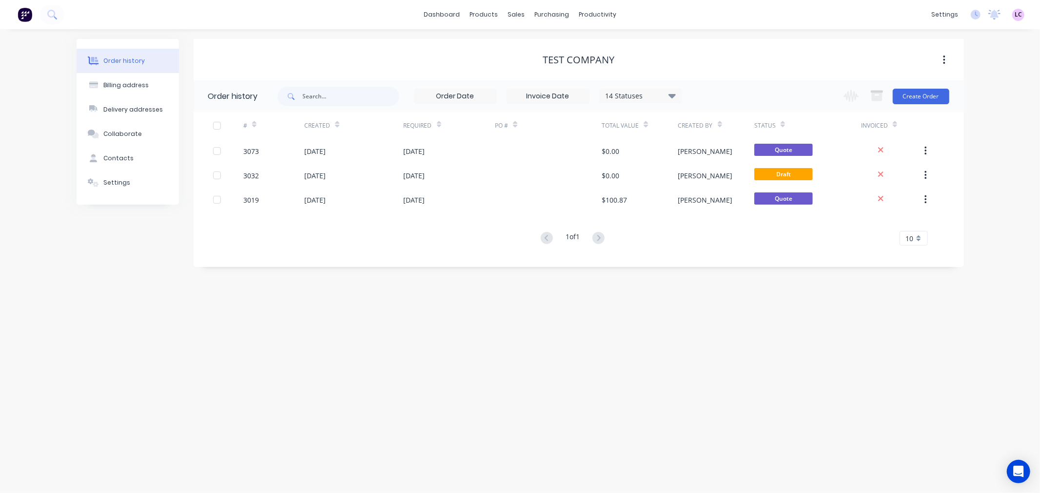
click at [507, 339] on div "Order history Billing address Delivery addresses Collaborate Contacts Settings …" at bounding box center [520, 261] width 1040 height 464
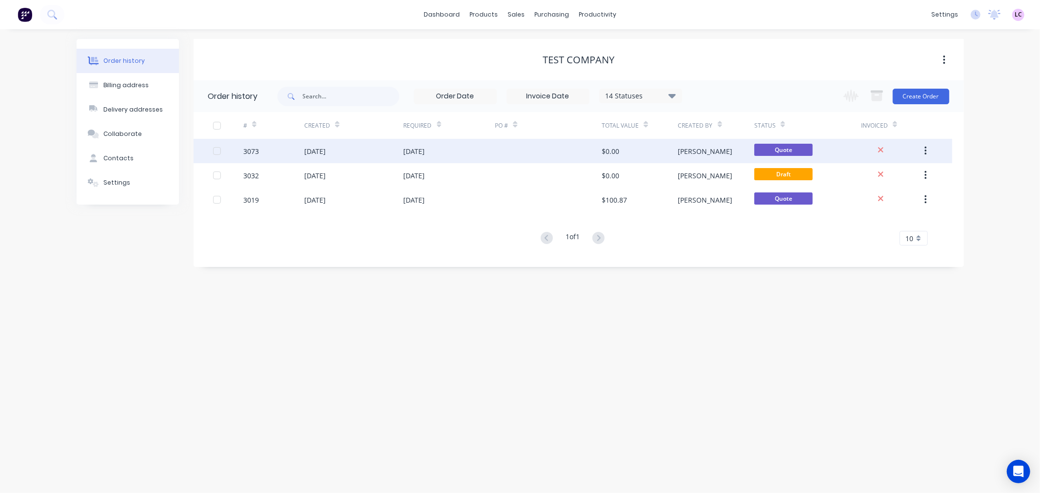
click at [347, 158] on div "[DATE]" at bounding box center [353, 151] width 99 height 24
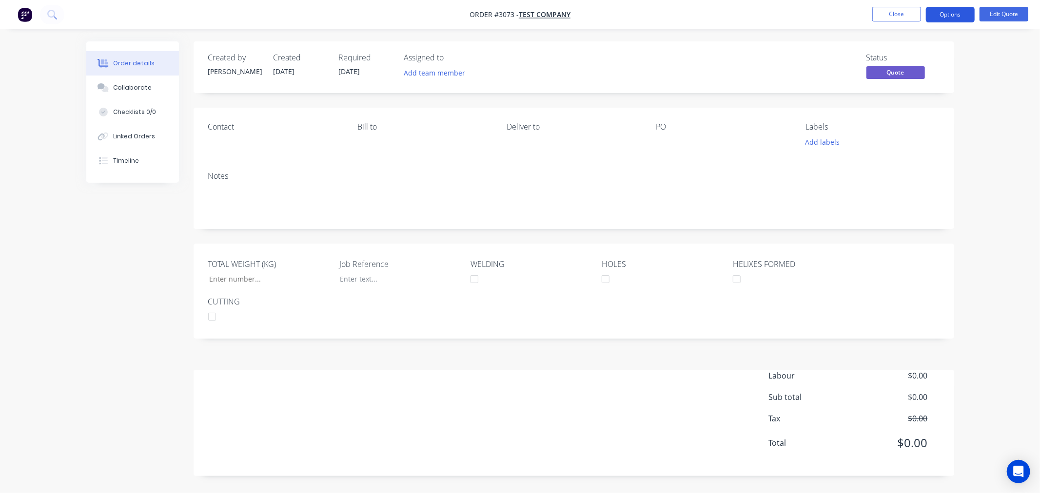
click at [961, 12] on button "Options" at bounding box center [949, 15] width 49 height 16
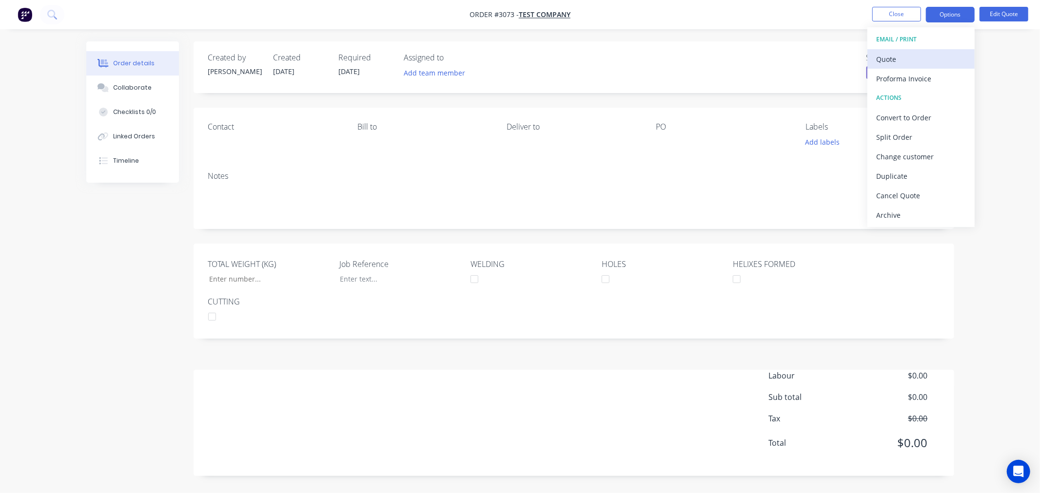
click at [898, 59] on div "Quote" at bounding box center [921, 59] width 90 height 14
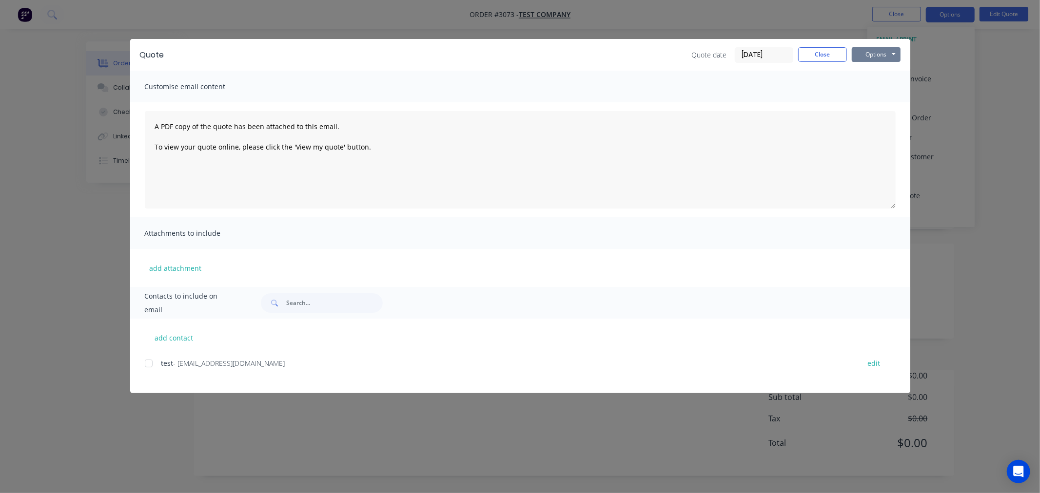
click at [893, 50] on button "Options" at bounding box center [875, 54] width 49 height 15
click at [829, 54] on button "Close" at bounding box center [822, 54] width 49 height 15
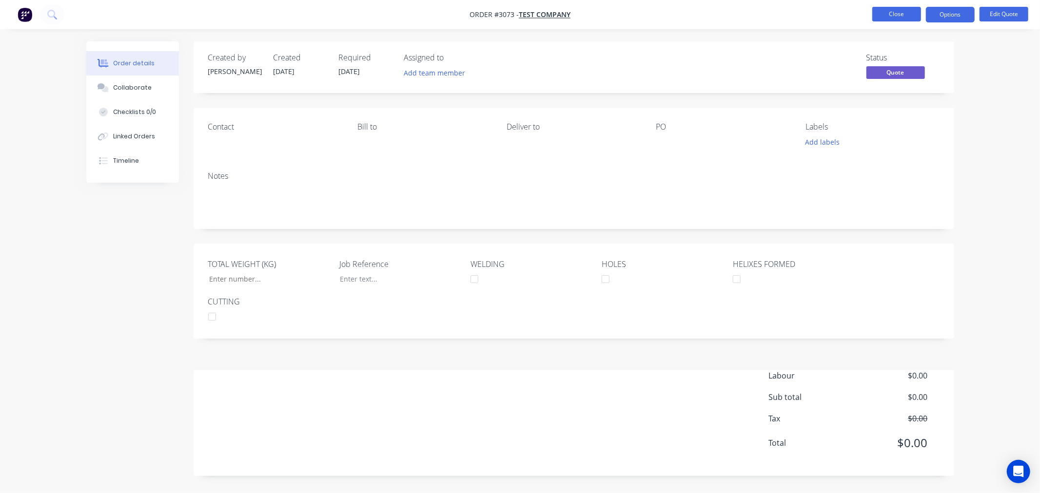
click at [900, 19] on button "Close" at bounding box center [896, 14] width 49 height 15
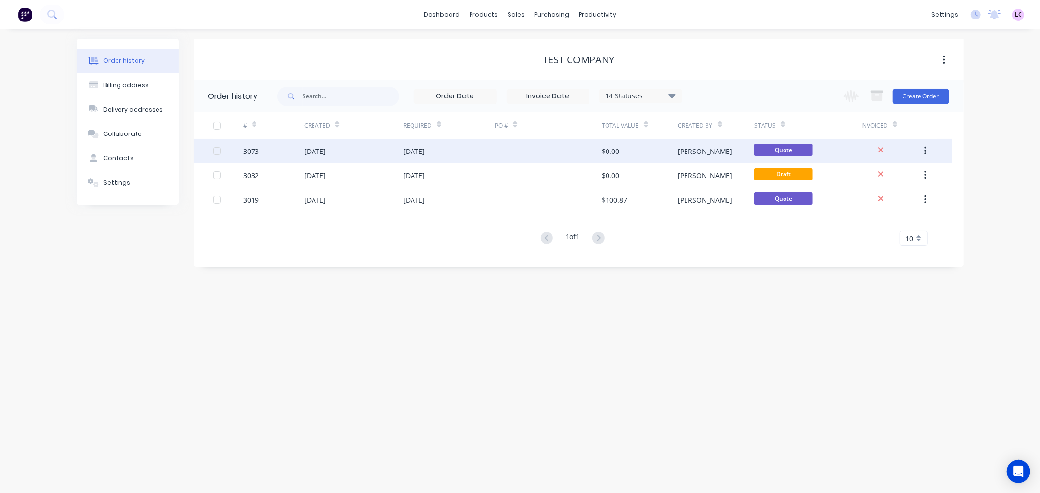
click at [926, 152] on icon "button" at bounding box center [925, 151] width 2 height 11
click at [880, 169] on button "Archive" at bounding box center [890, 176] width 93 height 19
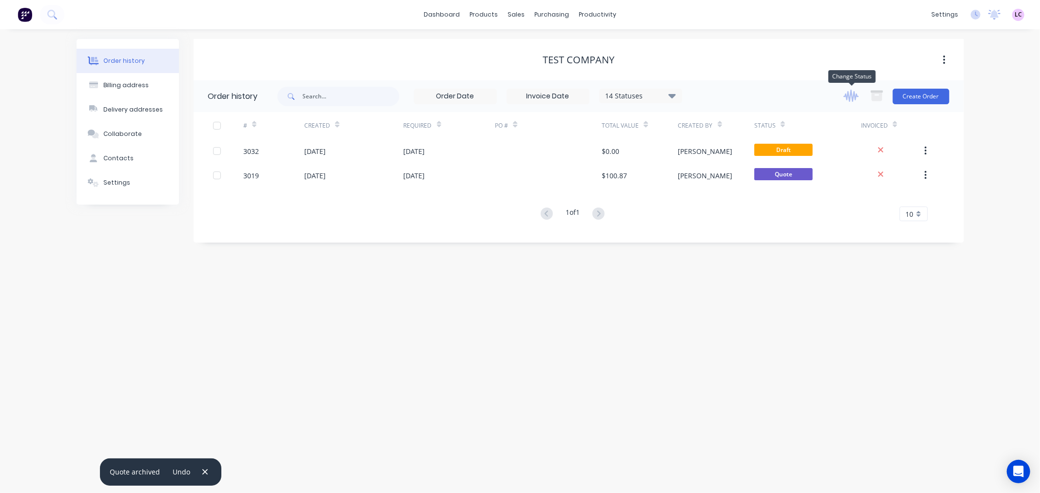
click at [848, 93] on icon "button" at bounding box center [850, 96] width 15 height 12
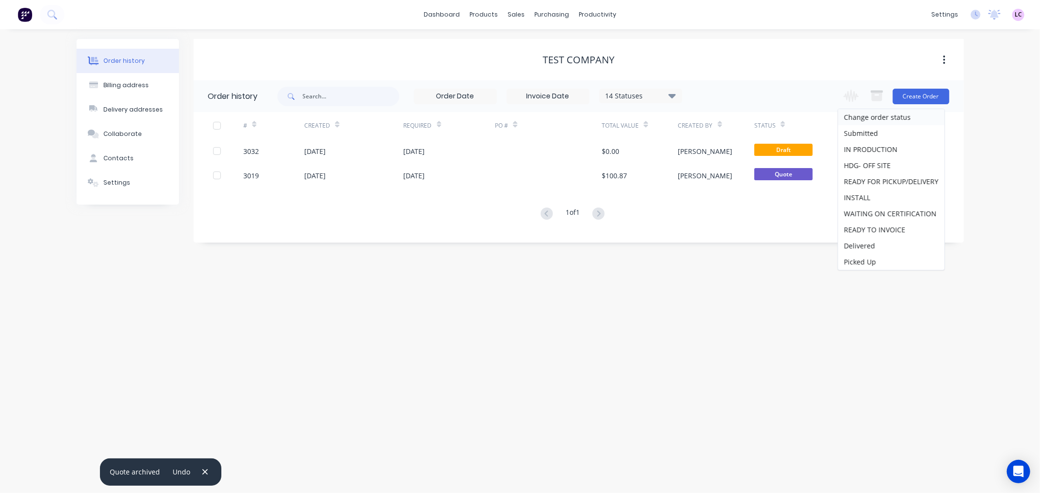
click at [772, 59] on div "TEST COMPANY" at bounding box center [578, 60] width 770 height 12
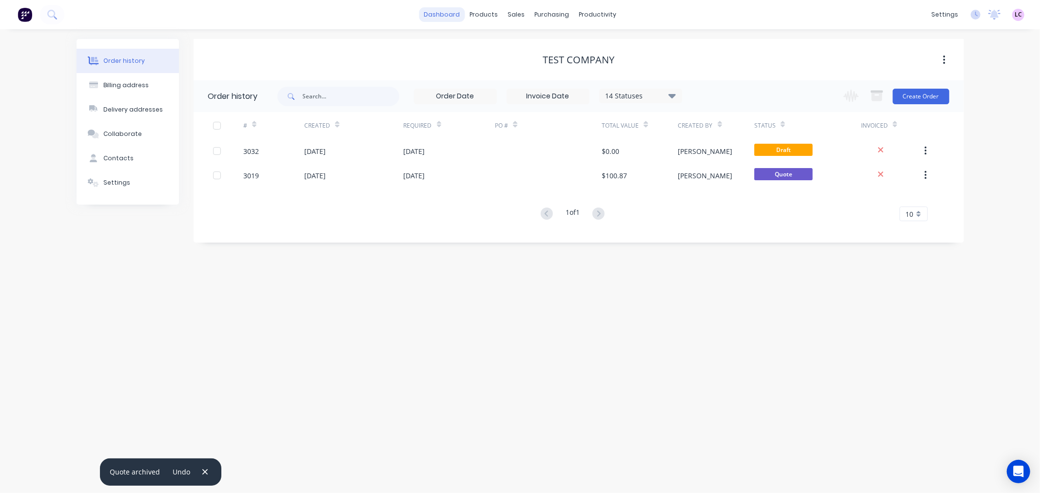
click at [445, 13] on link "dashboard" at bounding box center [442, 14] width 46 height 15
